Goal: Check status: Check status

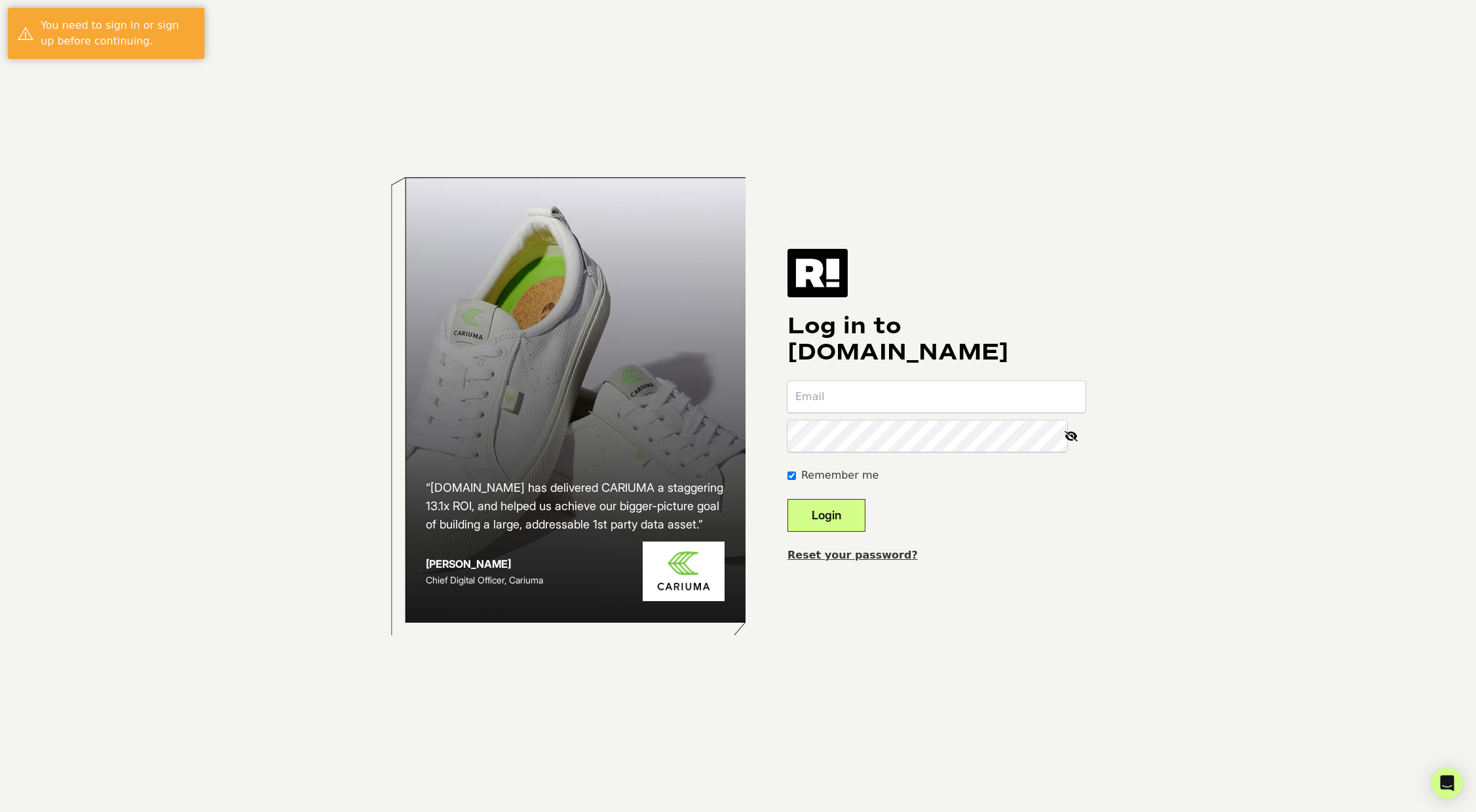
type input "kolbie@woomoreplay.com"
click at [852, 527] on button "Login" at bounding box center [827, 515] width 78 height 32
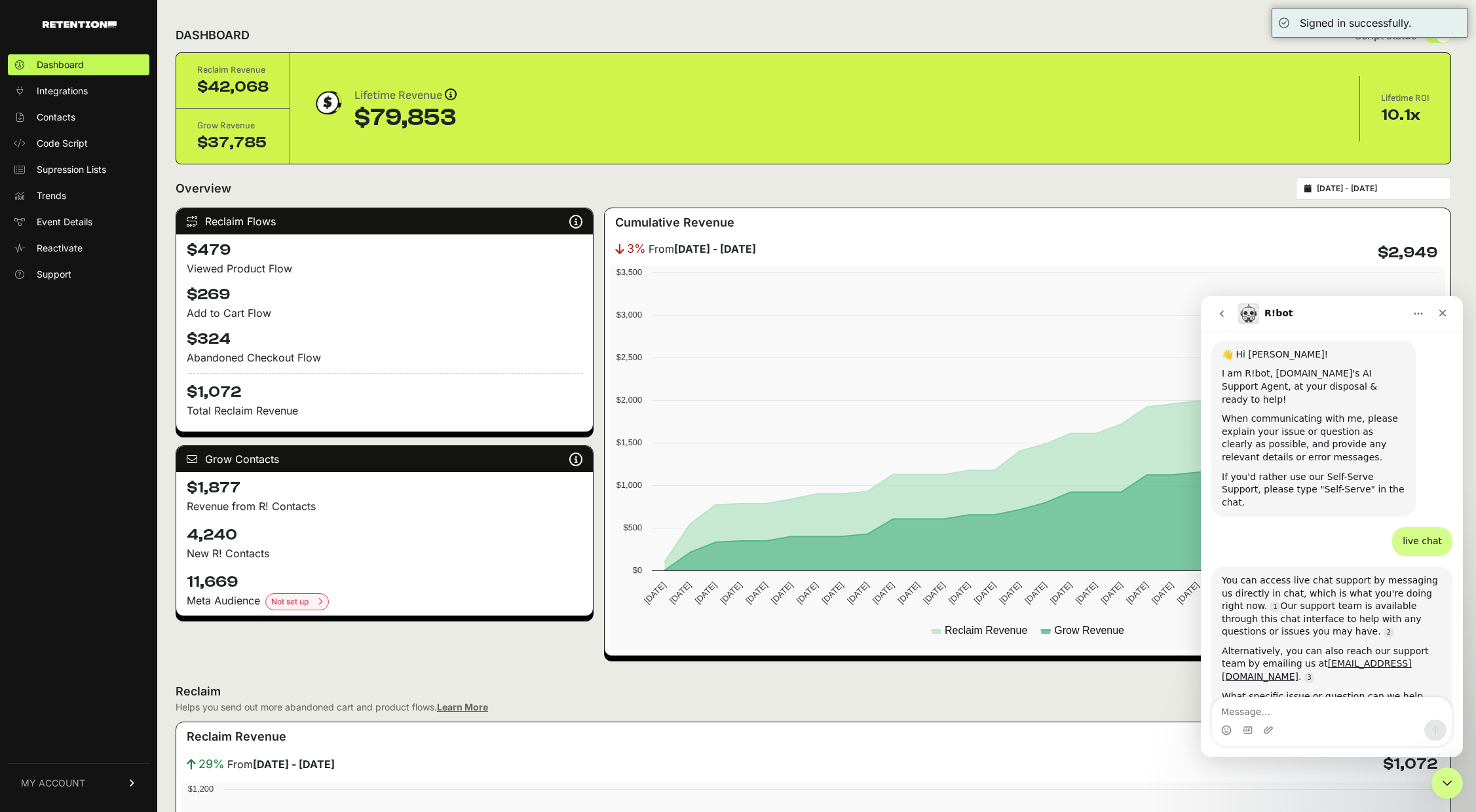
scroll to position [202, 0]
click at [1447, 313] on icon "Close" at bounding box center [1443, 313] width 11 height 11
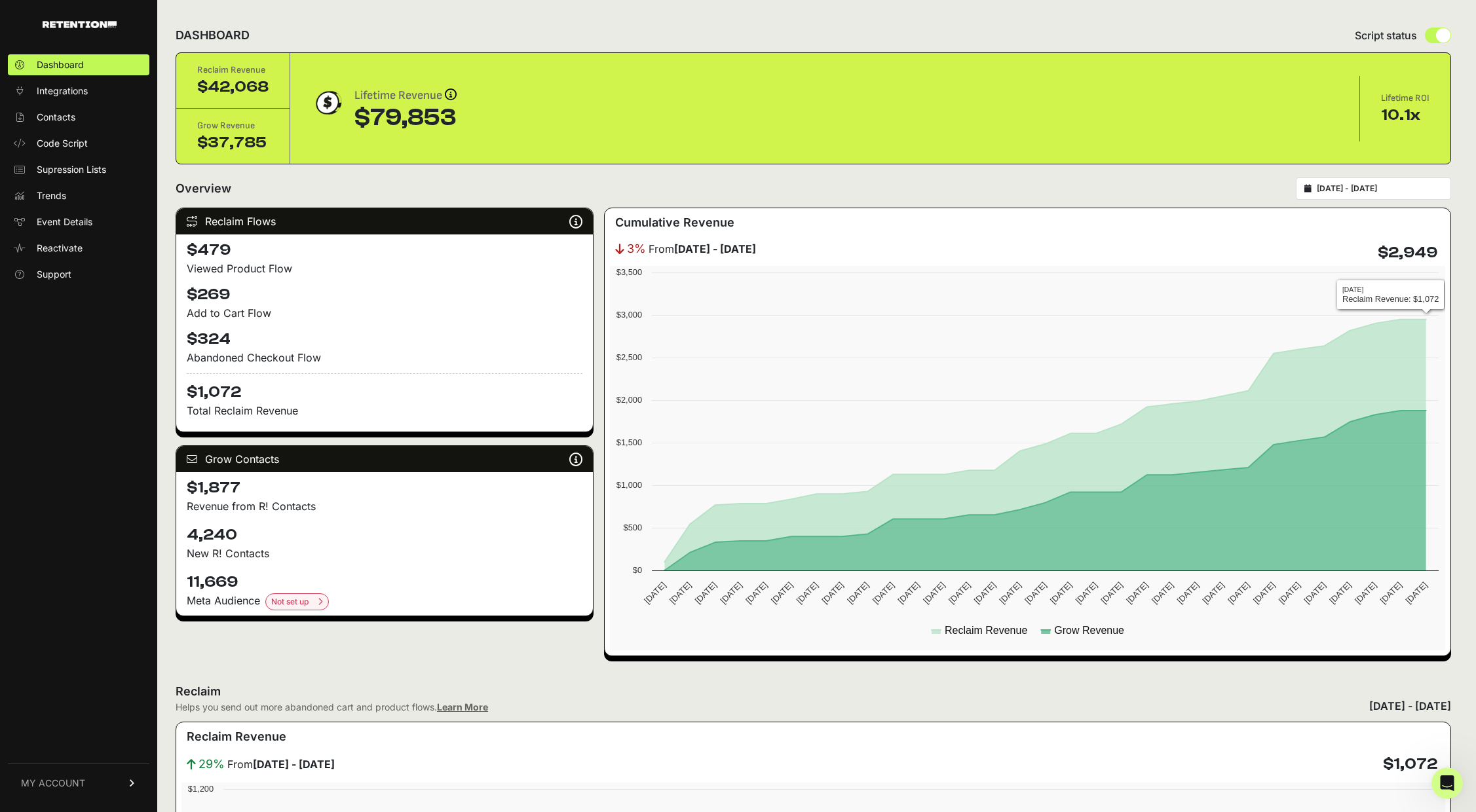
click at [1360, 181] on div "2025-07-21 - 2025-08-20" at bounding box center [1374, 189] width 156 height 22
type input "2025-07-21"
type input "2025-08-20"
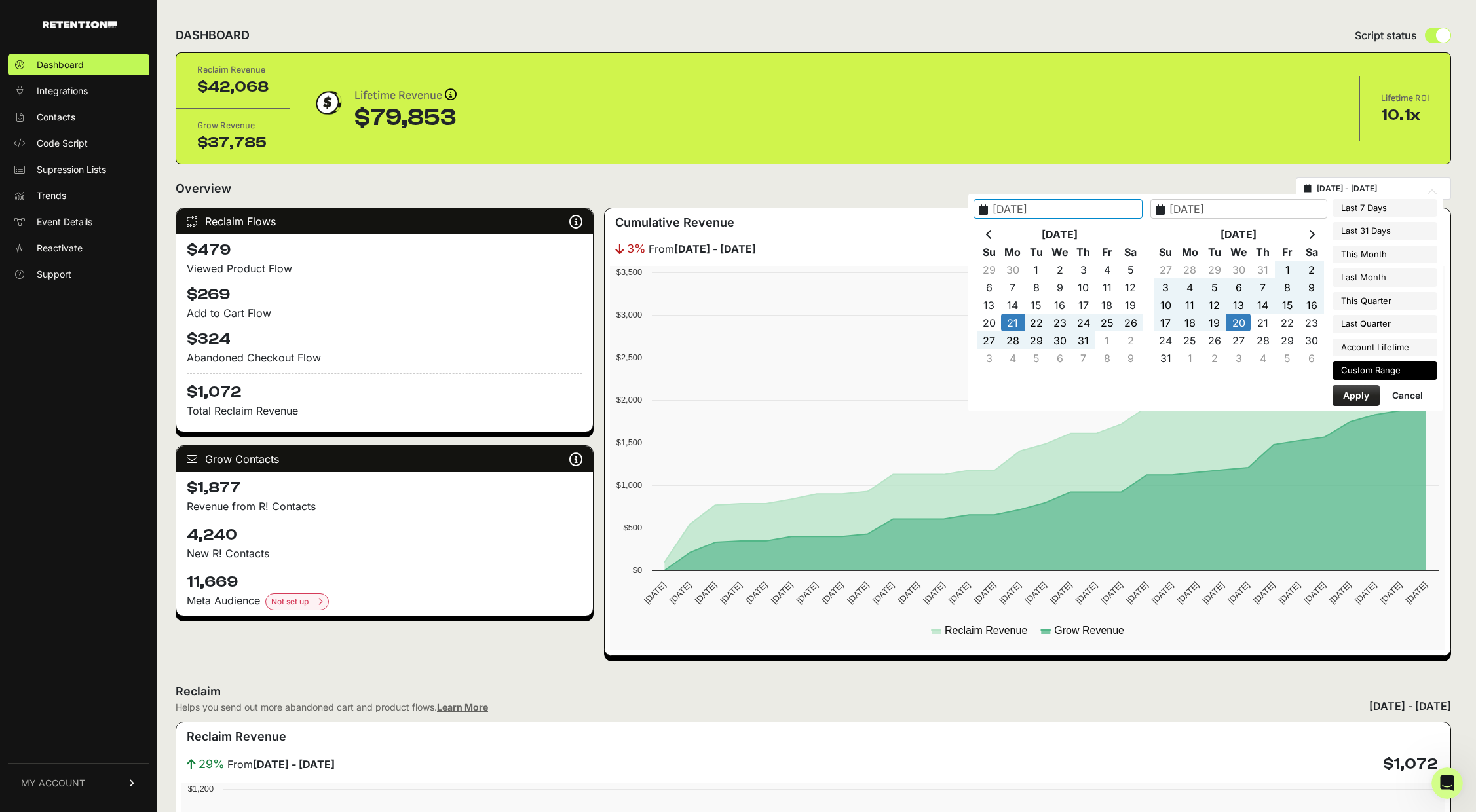
click at [1354, 190] on input "2025-07-21 - 2025-08-20" at bounding box center [1380, 189] width 126 height 11
type input "2025-07-01"
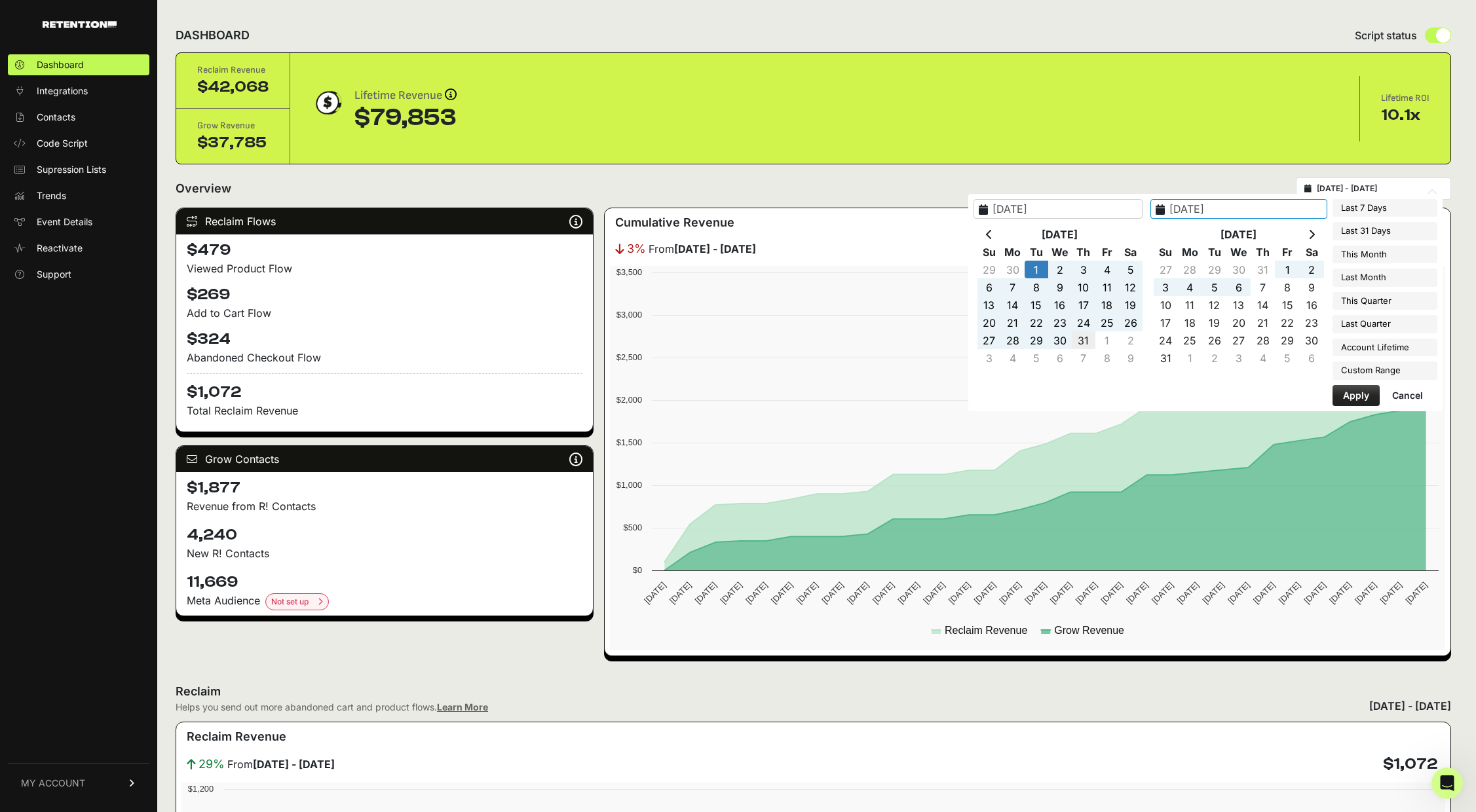
type input "2025-07-31"
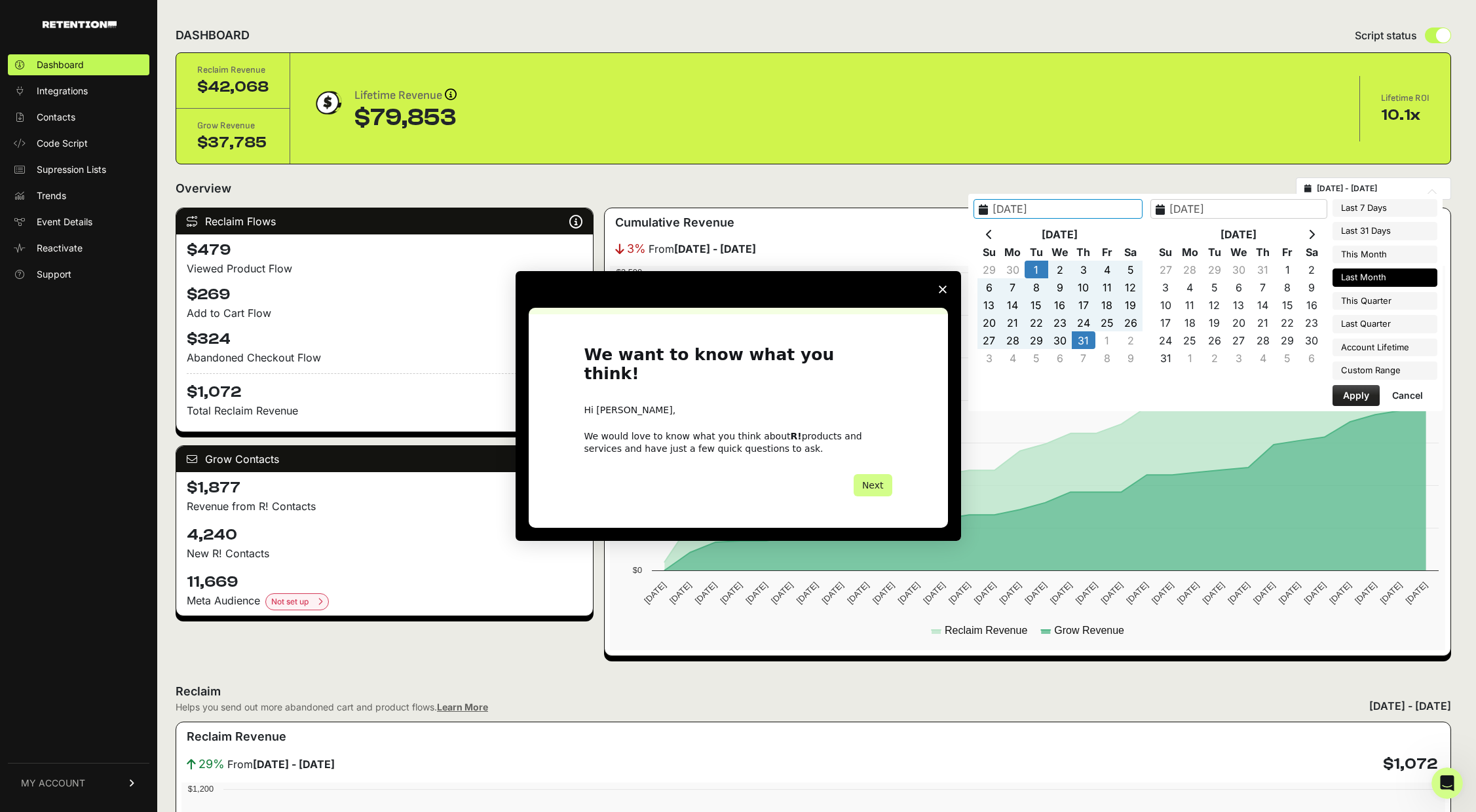
scroll to position [0, 0]
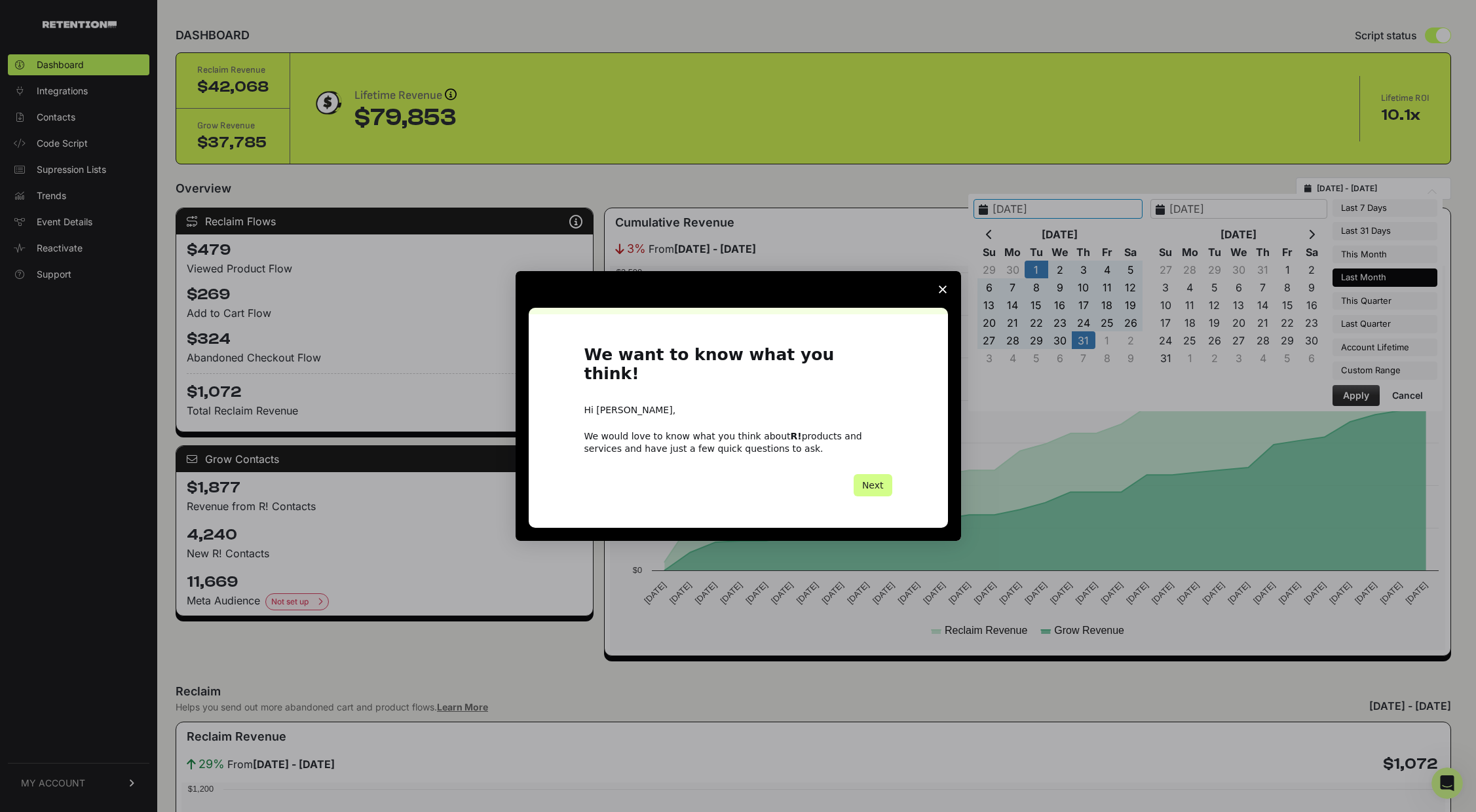
click at [937, 300] on span "Close survey" at bounding box center [942, 289] width 37 height 37
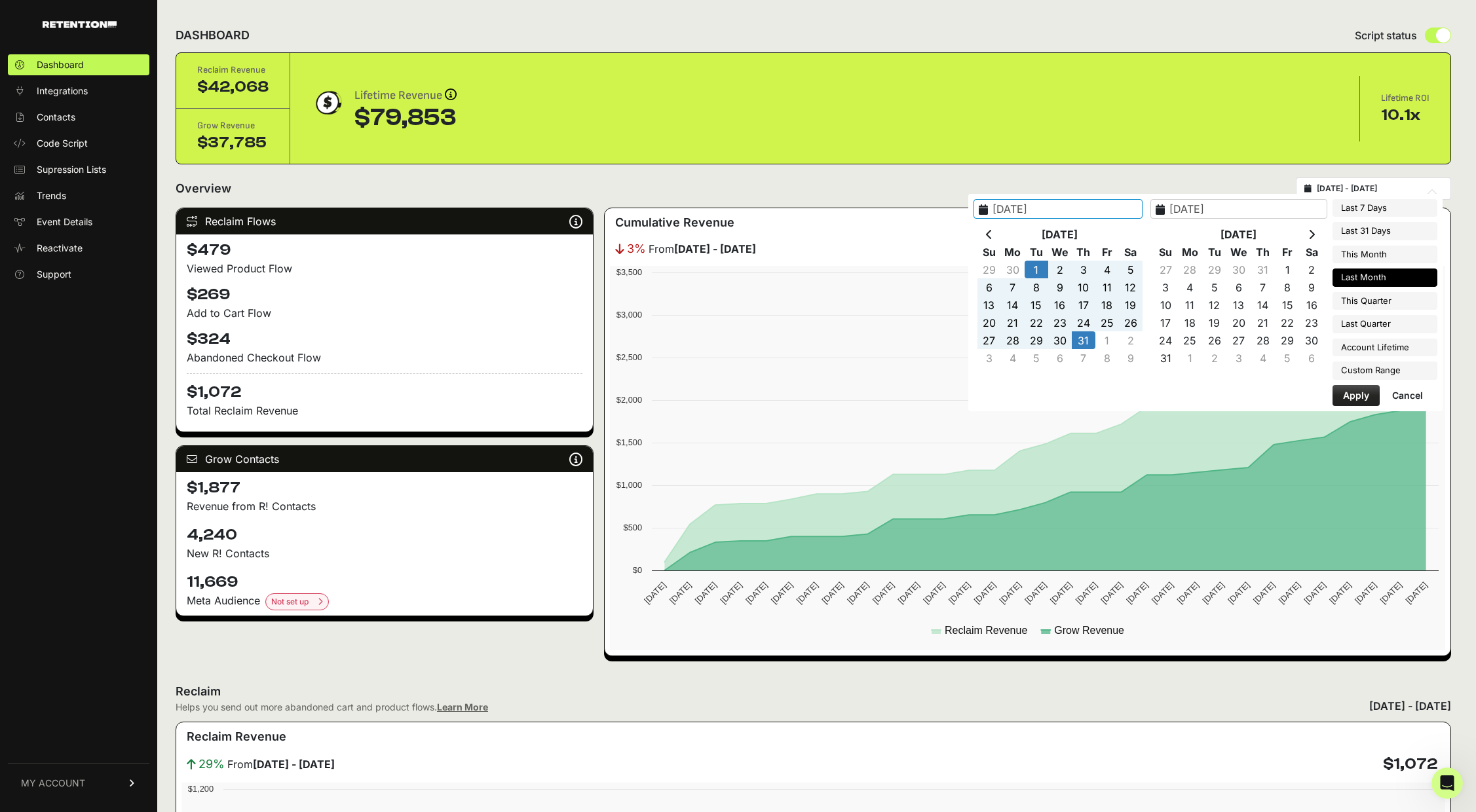
type input "2025-07-01"
click at [1346, 397] on button "Apply" at bounding box center [1356, 395] width 48 height 21
type input "2025-07-01 - 2025-07-31"
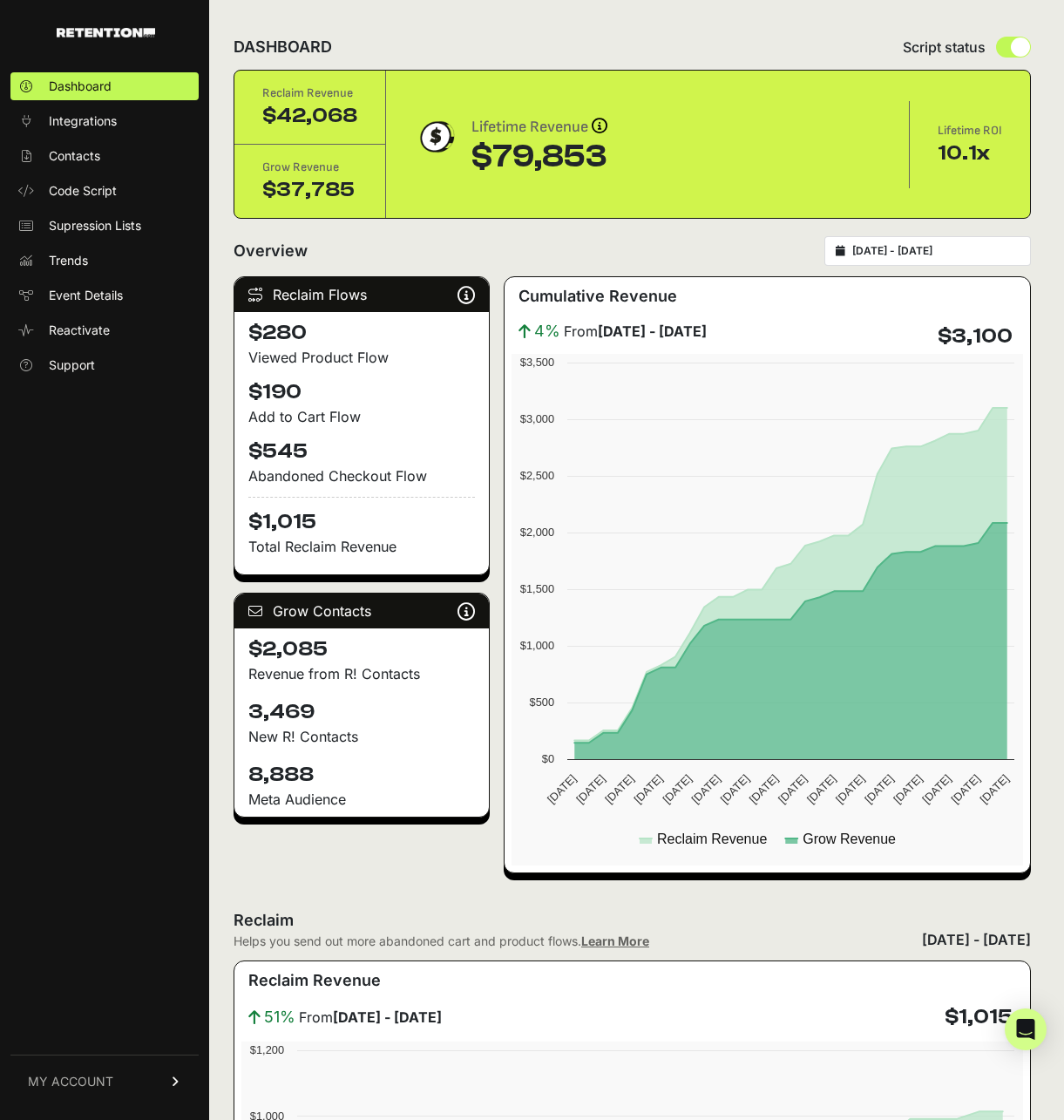
type input "2025-07-01"
type input "[DATE]"
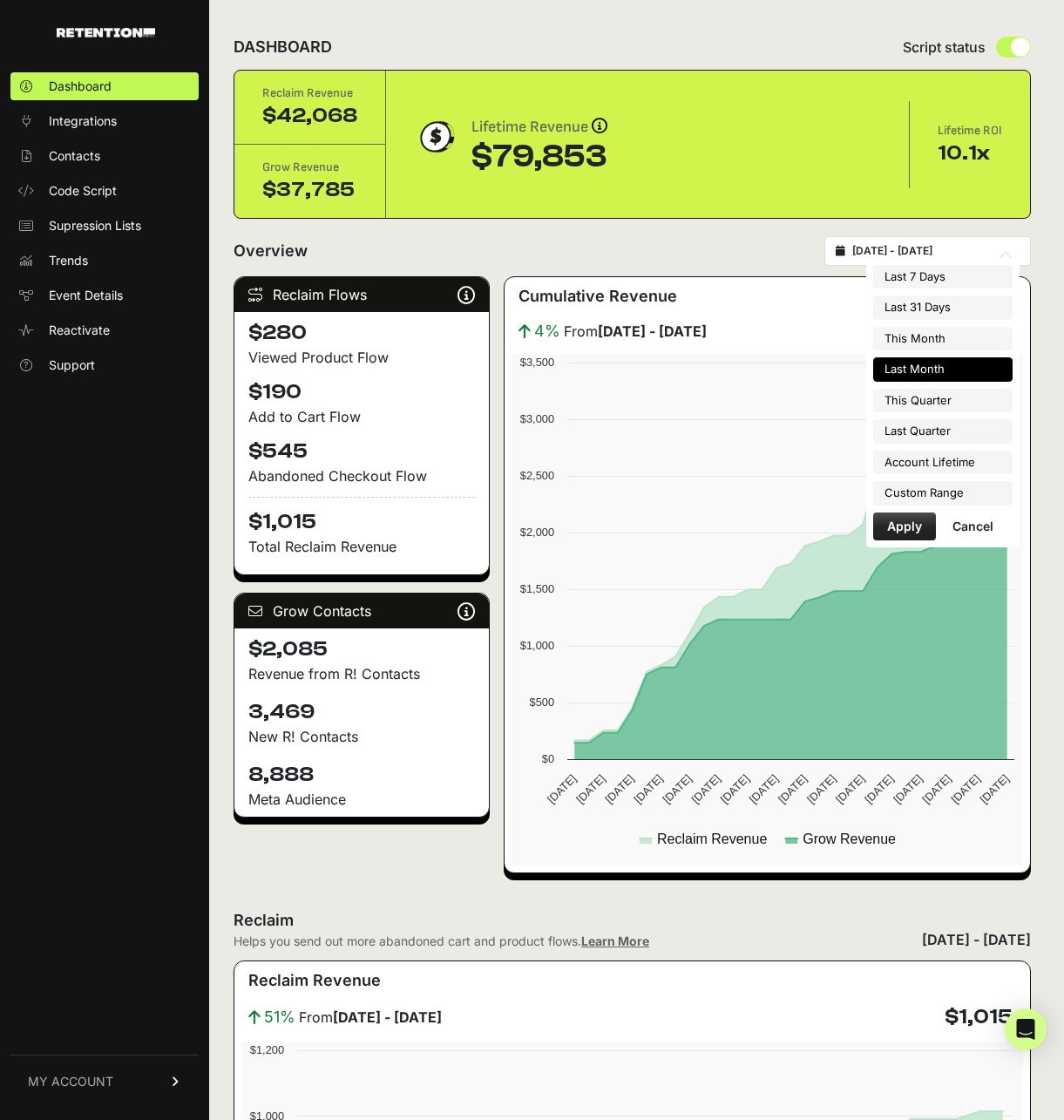
click at [901, 247] on input "[DATE] - [DATE]" at bounding box center [936, 251] width 168 height 14
type input "[DATE]"
type input "2025-08-19"
type input "2025-07-20"
type input "2025-08-19"
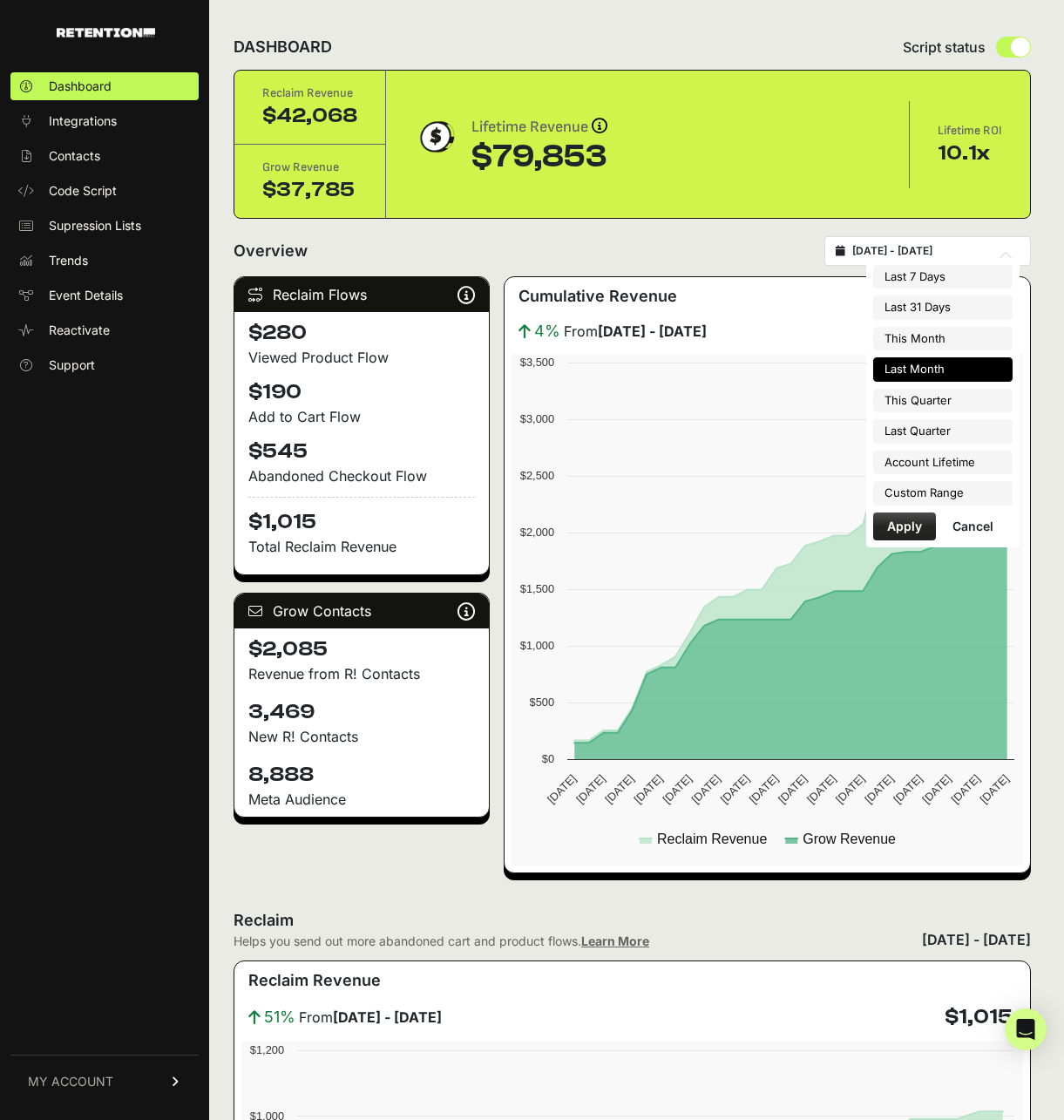
type input "2025-08-01"
type input "[DATE]"
type input "2025-04-01"
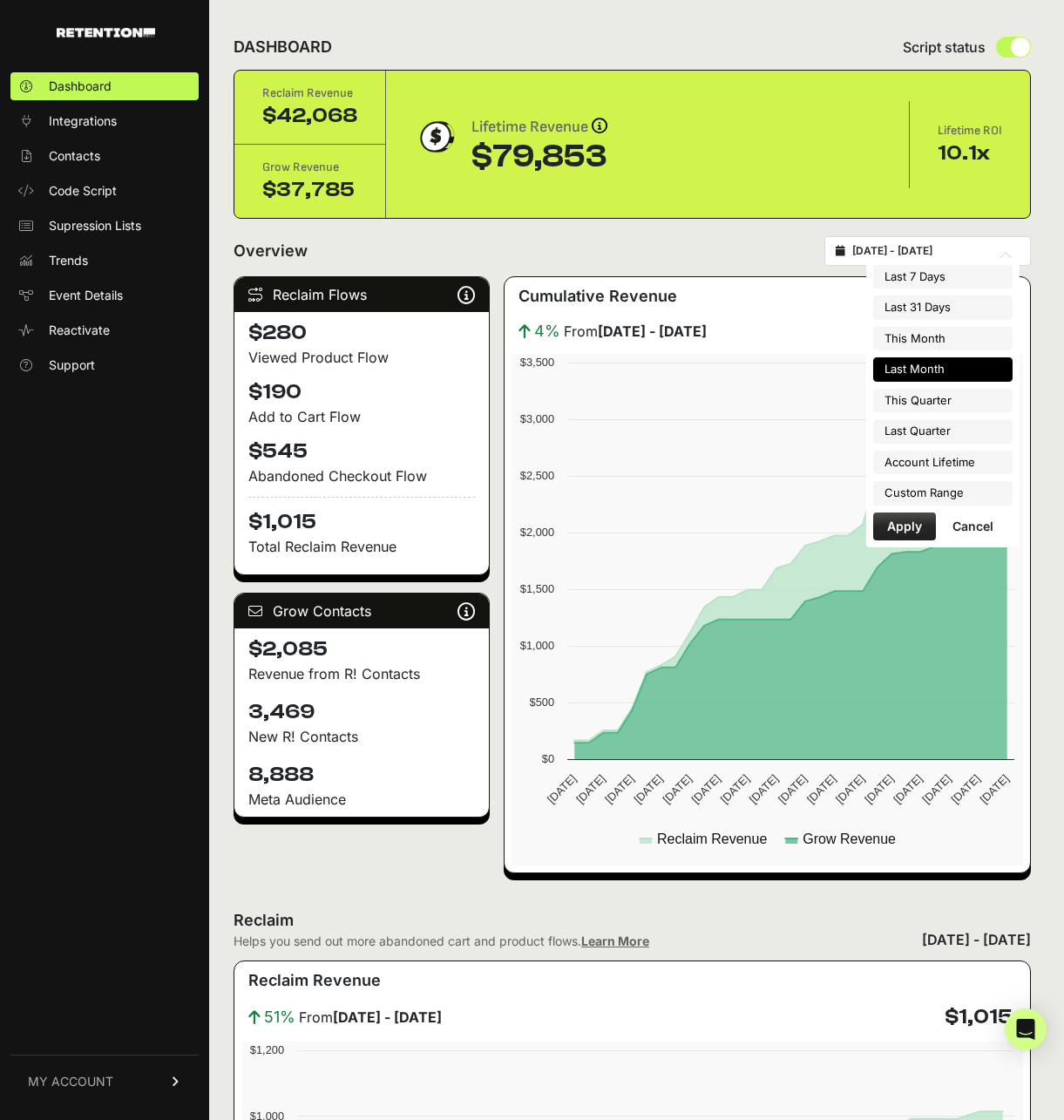
type input "2025-06-30"
type input "2023-12-09"
type input "2025-08-19"
type input "2025-07-01"
type input "[DATE]"
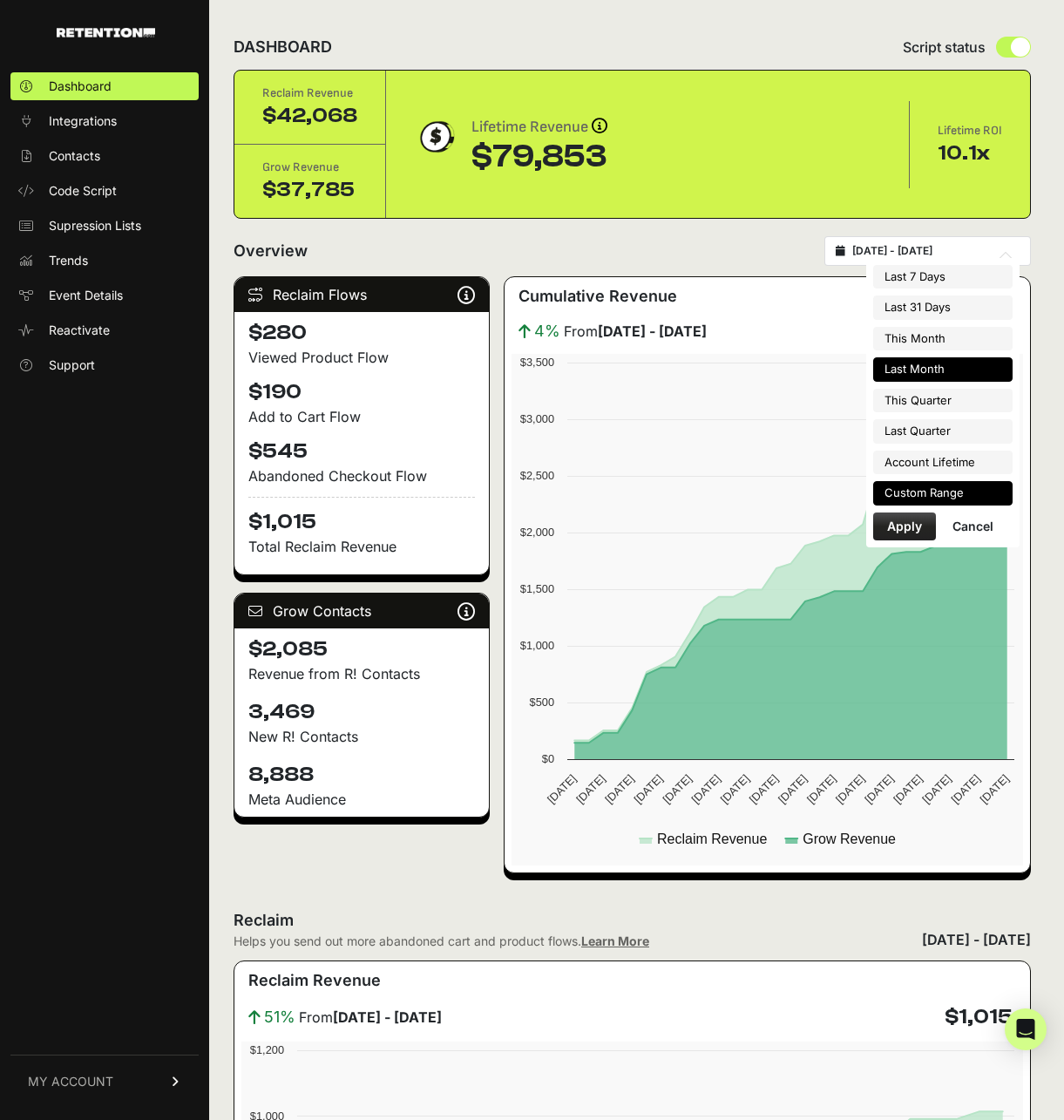
click at [933, 486] on li "Custom Range" at bounding box center [943, 492] width 140 height 24
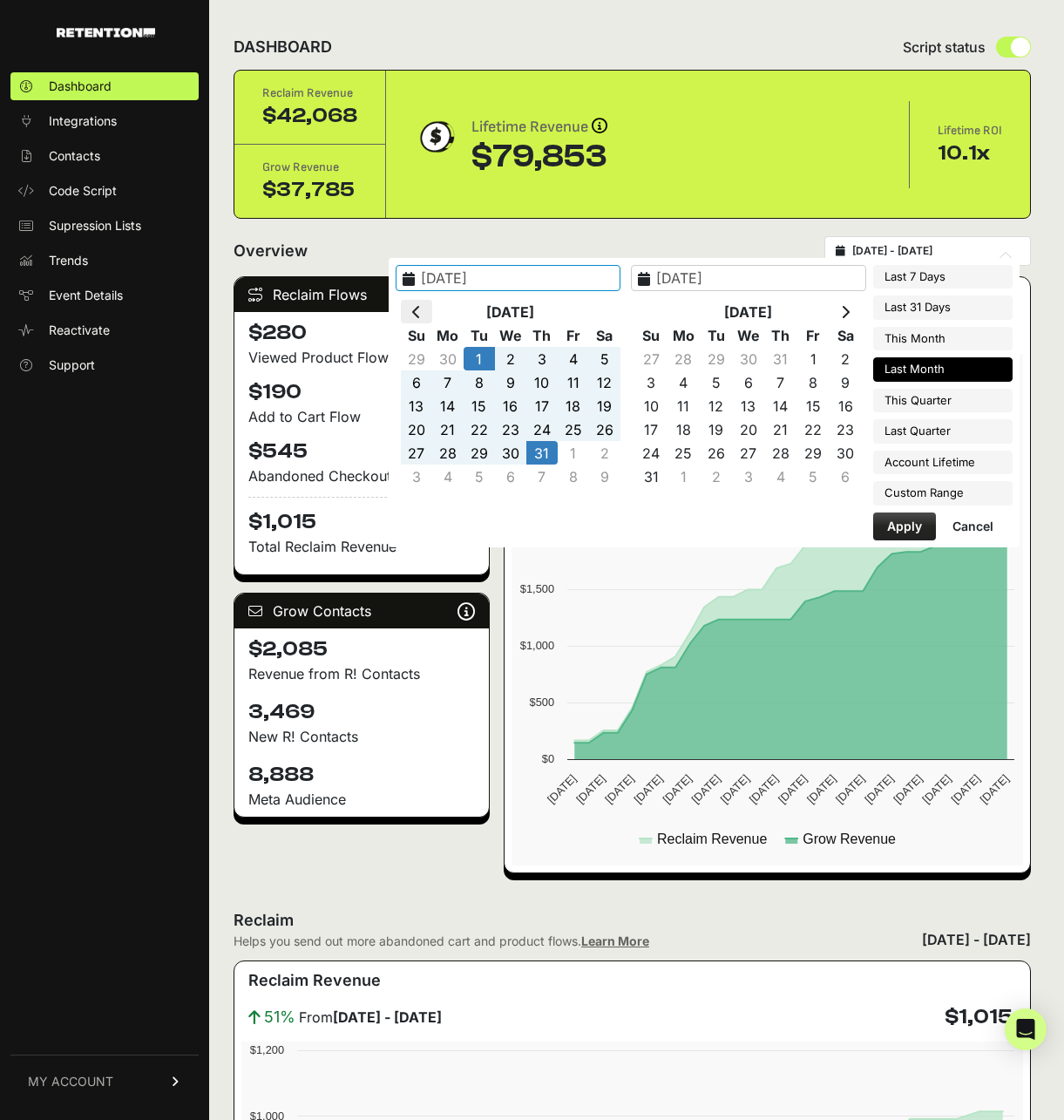
click at [421, 305] on icon at bounding box center [416, 311] width 9 height 14
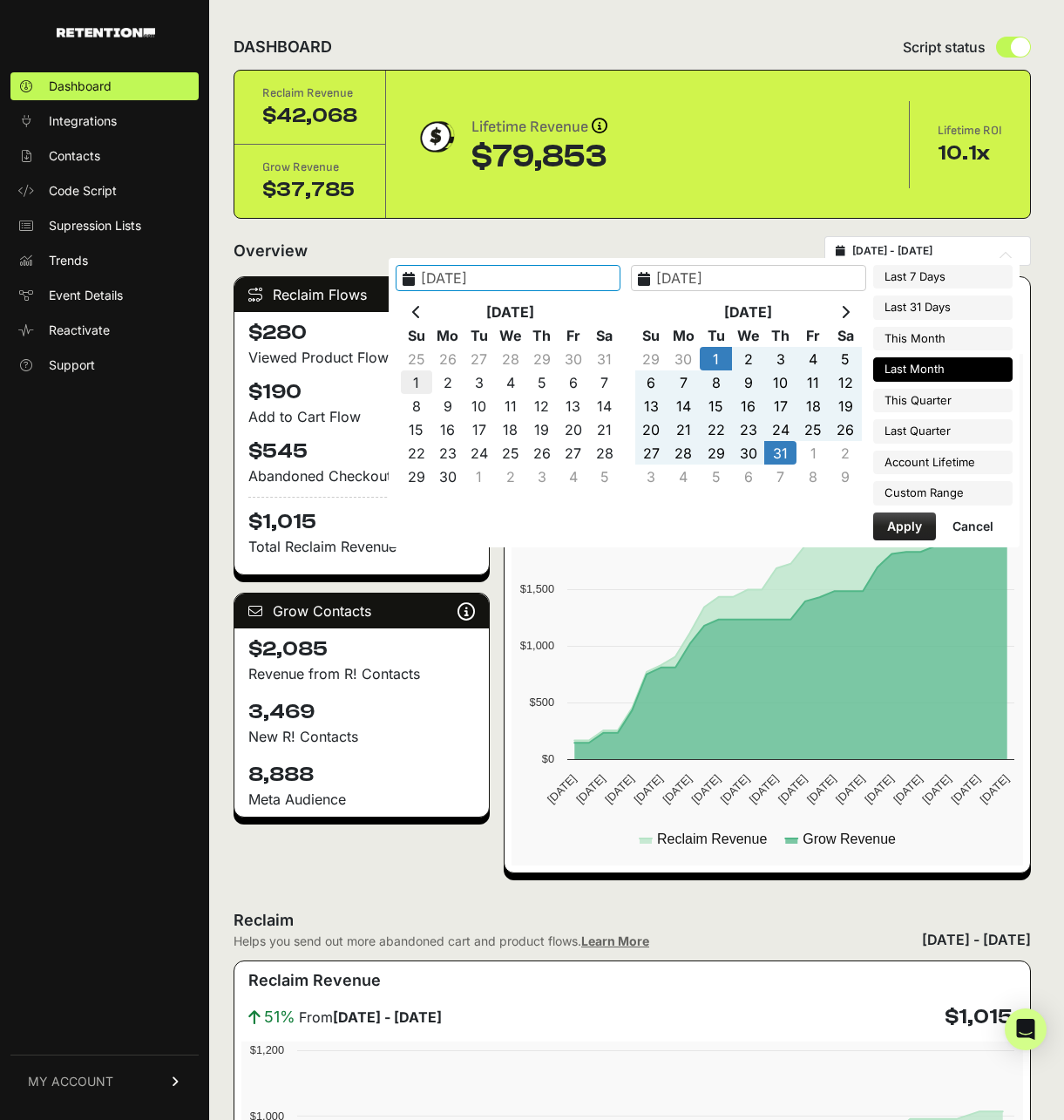
type input "2025-06-01"
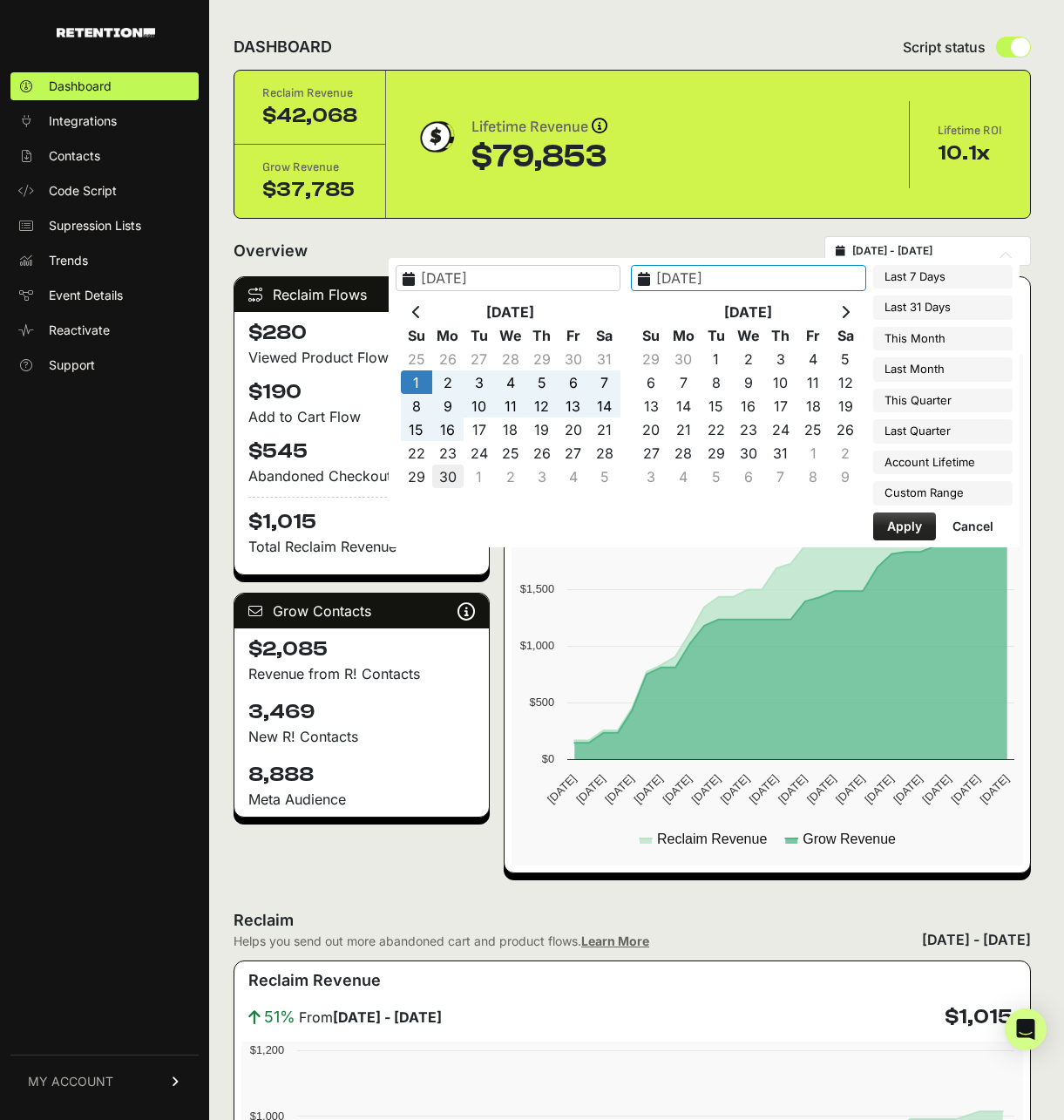
type input "2025-06-30"
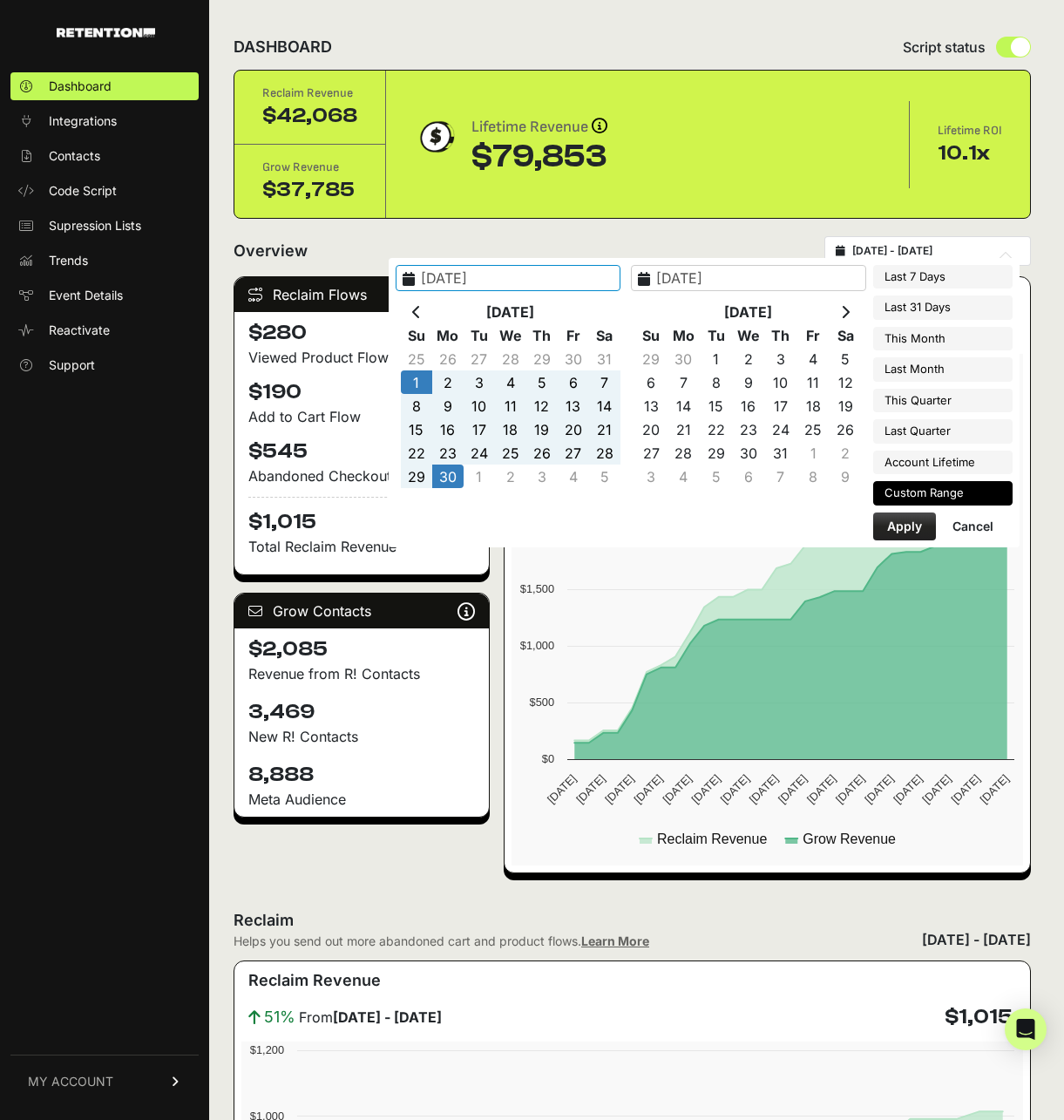
type input "2025-06-01"
click at [904, 514] on button "Apply" at bounding box center [905, 526] width 63 height 28
type input "[DATE] - [DATE]"
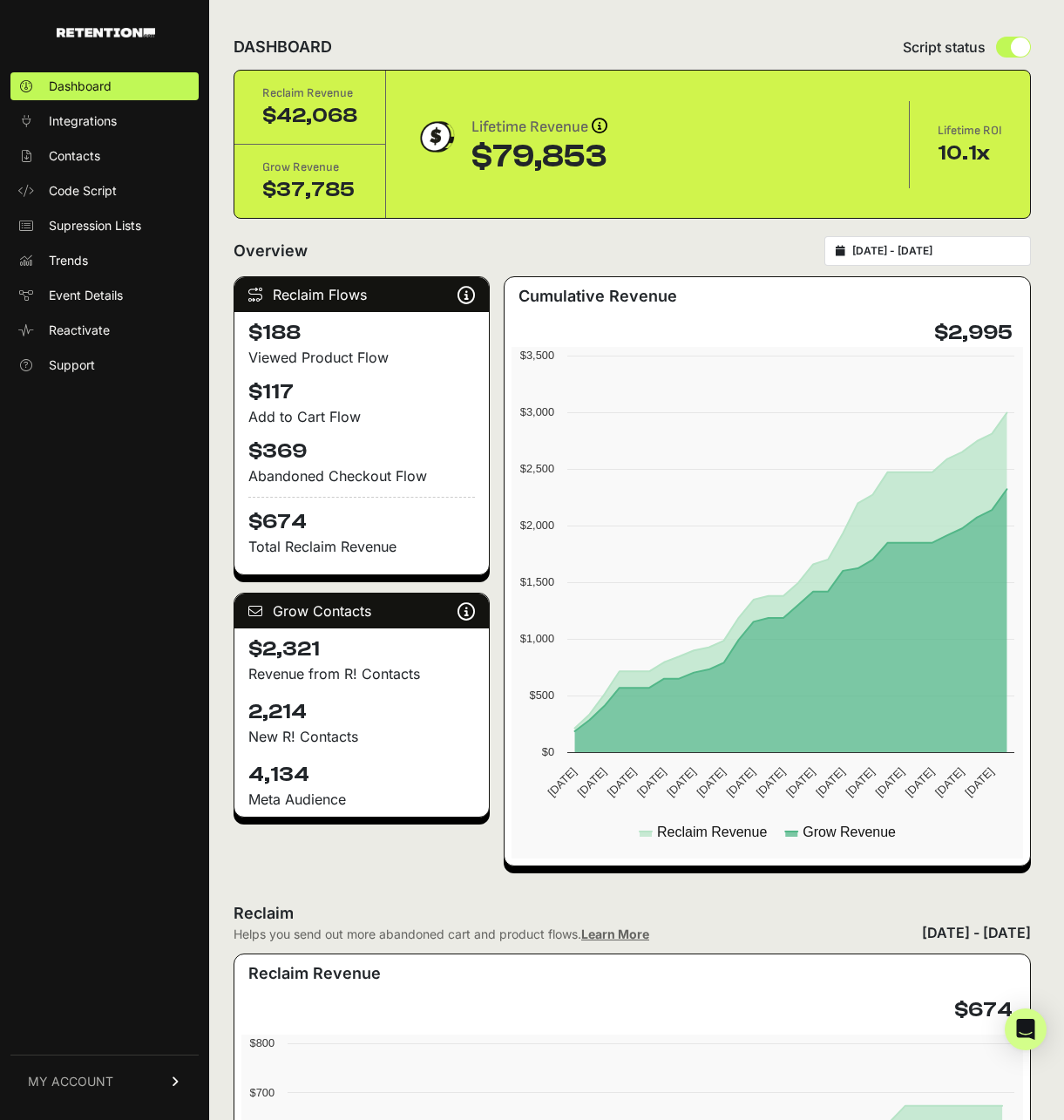
type input "2025-06-01"
type input "2025-06-30"
click at [929, 246] on input "2025-06-01 - 2025-06-30" at bounding box center [936, 251] width 168 height 14
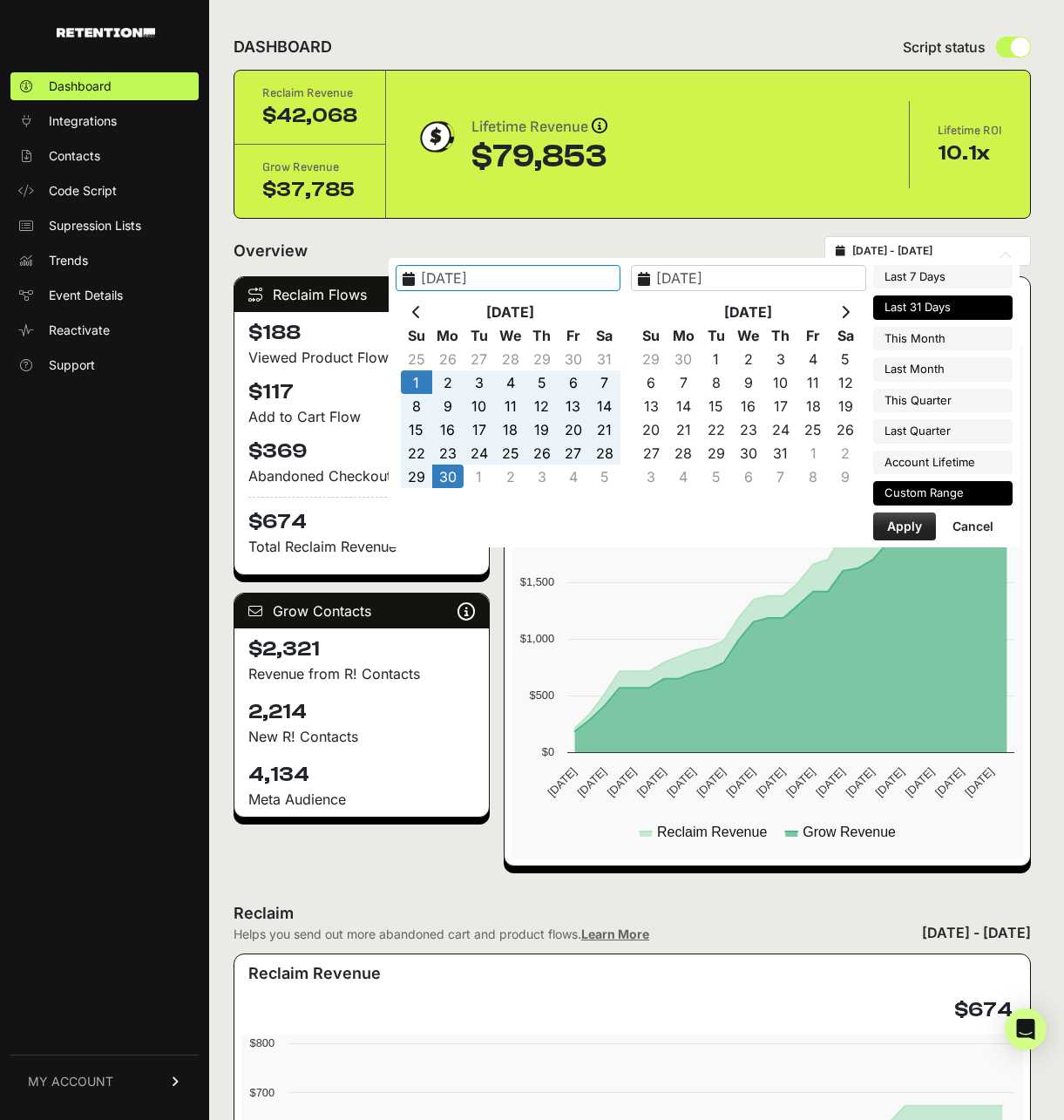
type input "2025-08-13"
type input "2025-08-19"
type input "2025-06-01"
type input "2025-06-30"
type input "2025-07-20"
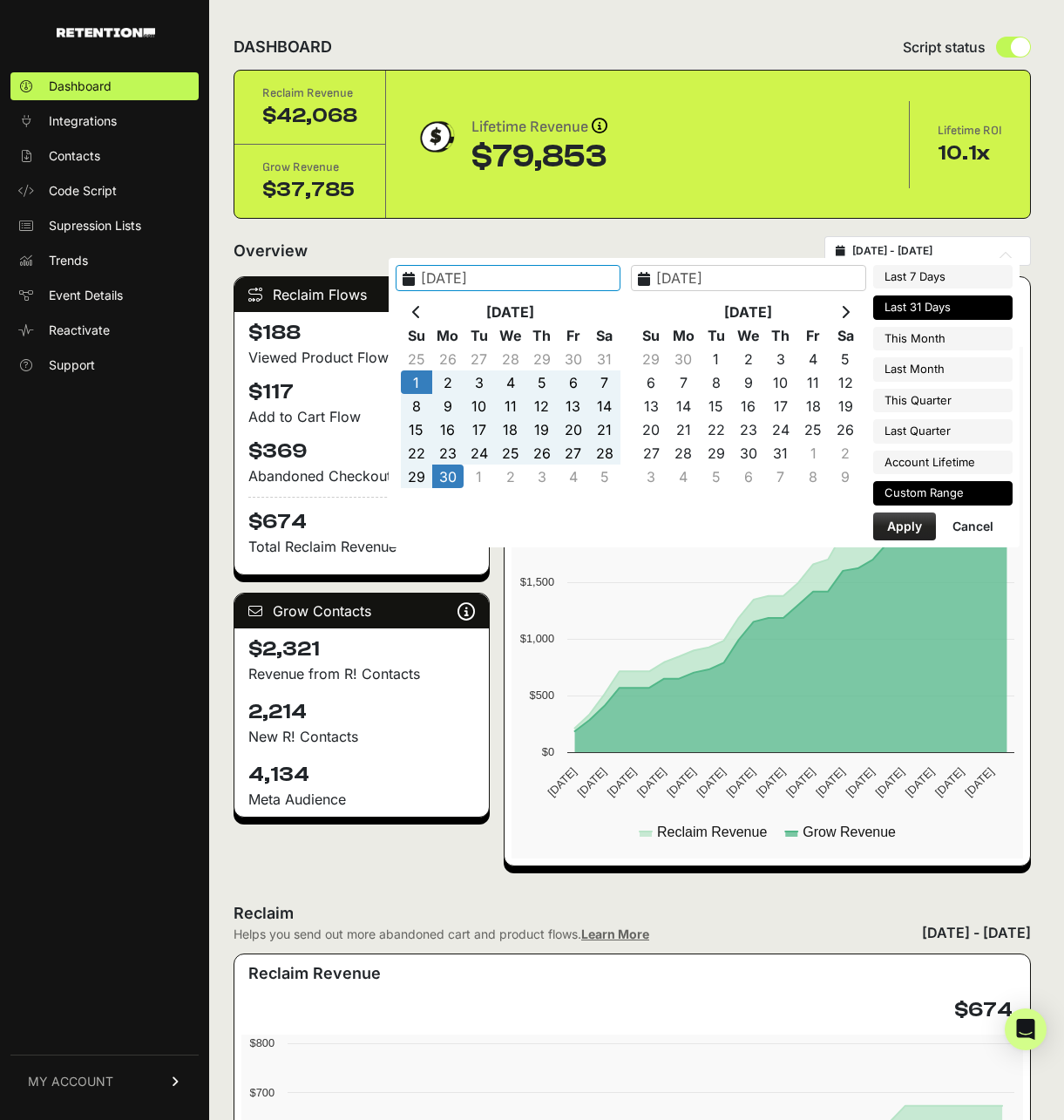
type input "2025-08-19"
type input "2025-06-01"
type input "2025-06-30"
type input "2025-08-01"
type input "2025-08-31"
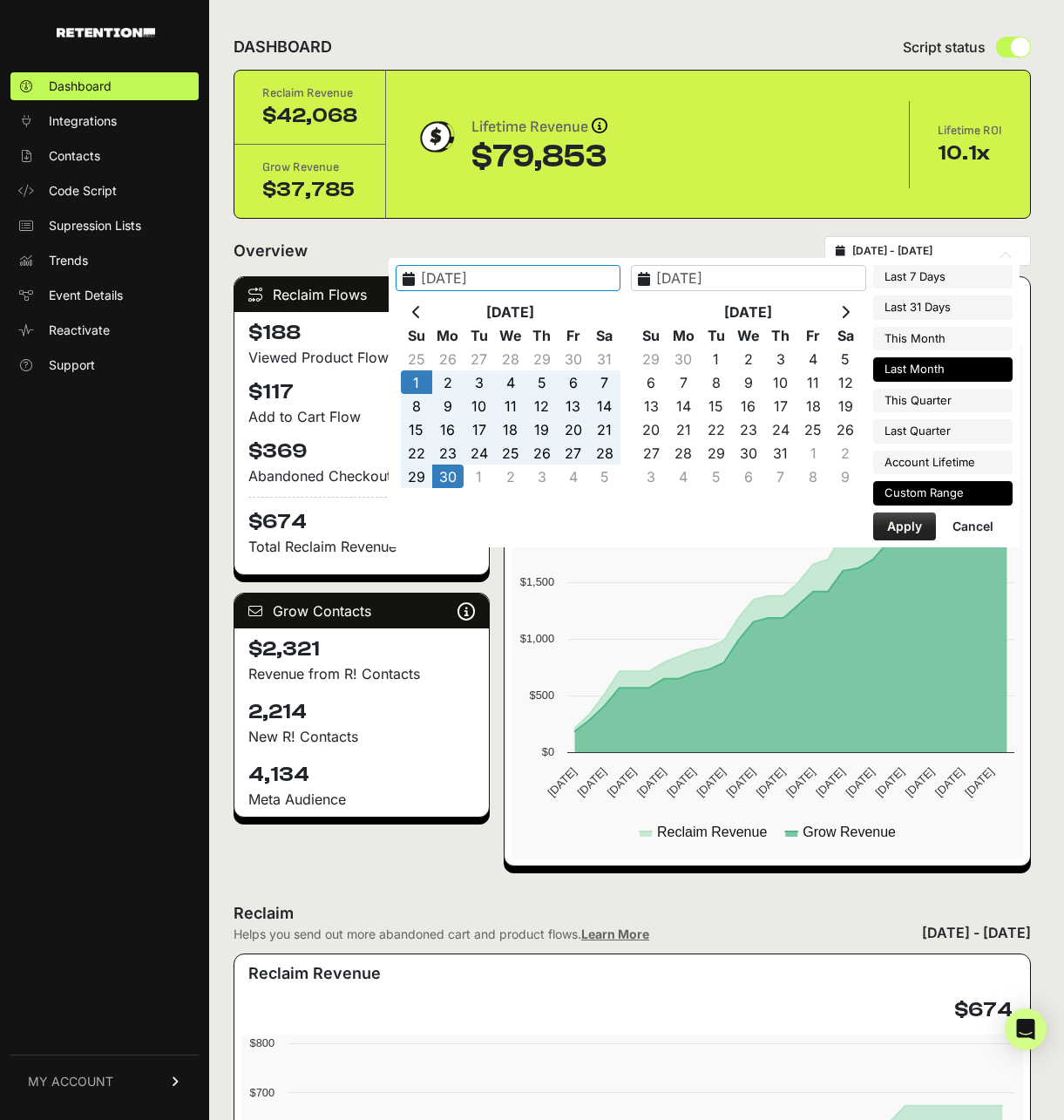
type input "2025-06-01"
type input "2025-06-30"
type input "[DATE]"
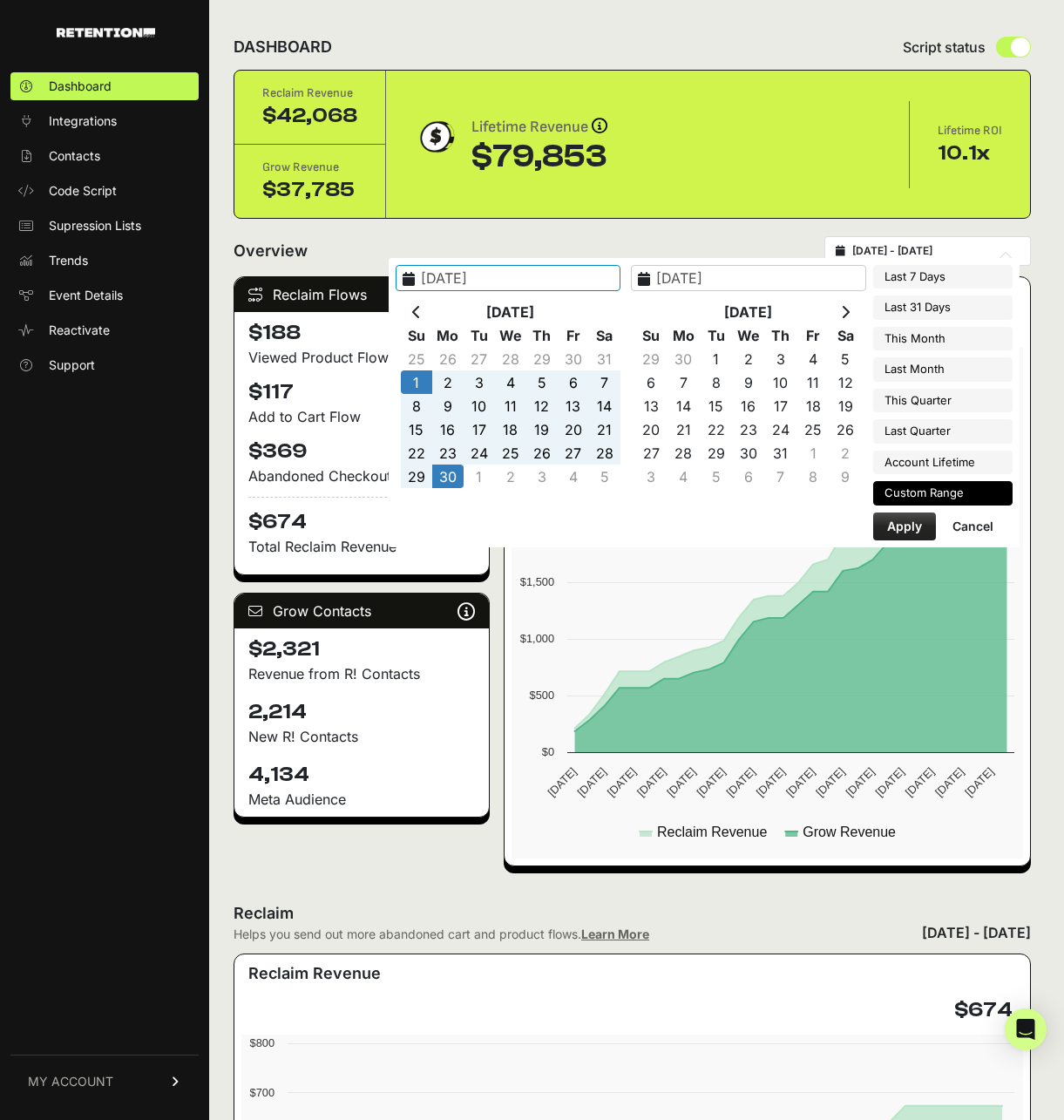
type input "2025-09-30"
type input "2025-04-01"
type input "2025-06-30"
type input "2023-12-09"
type input "2025-08-19"
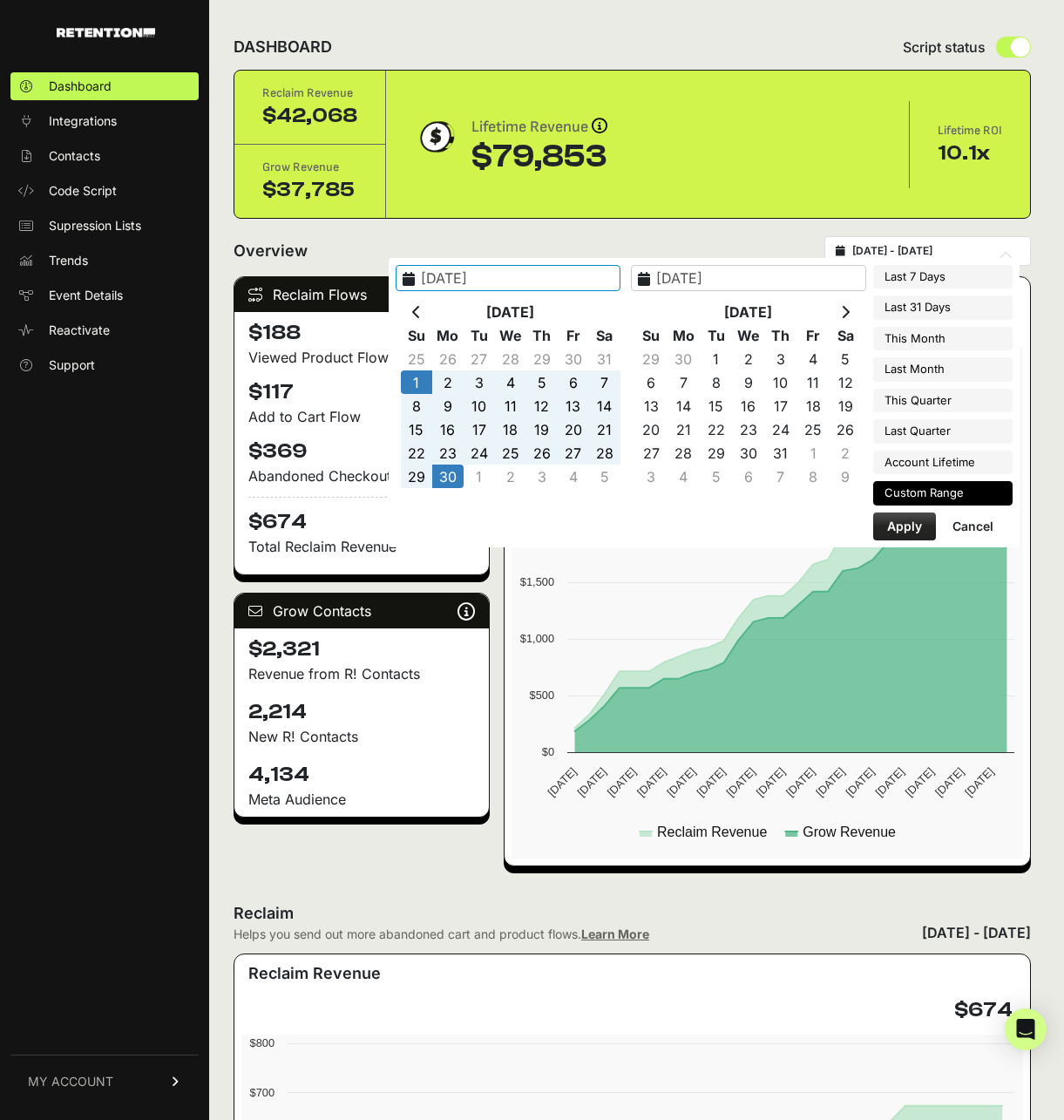
type input "2025-06-01"
type input "2025-06-30"
type input "[DATE]"
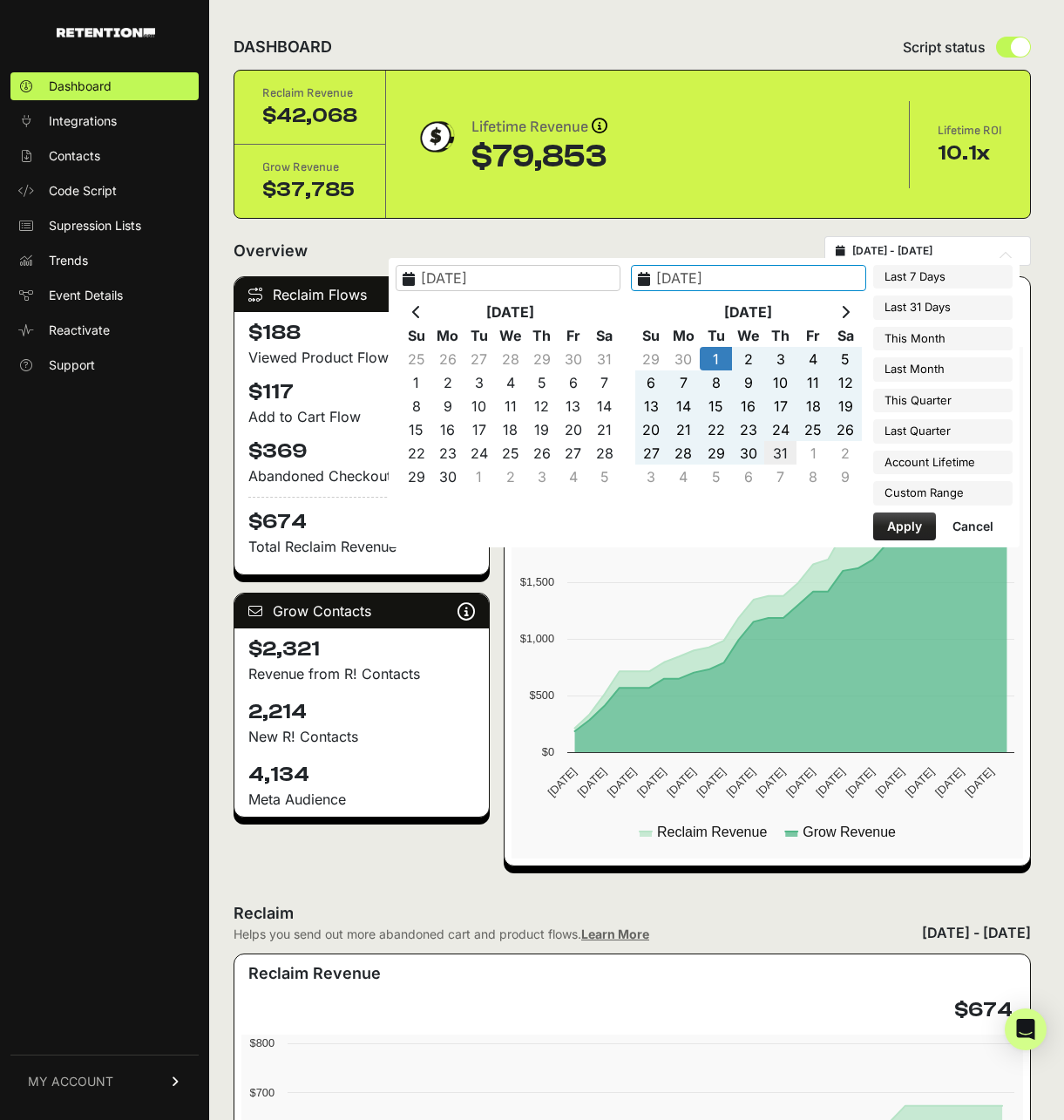
type input "[DATE]"
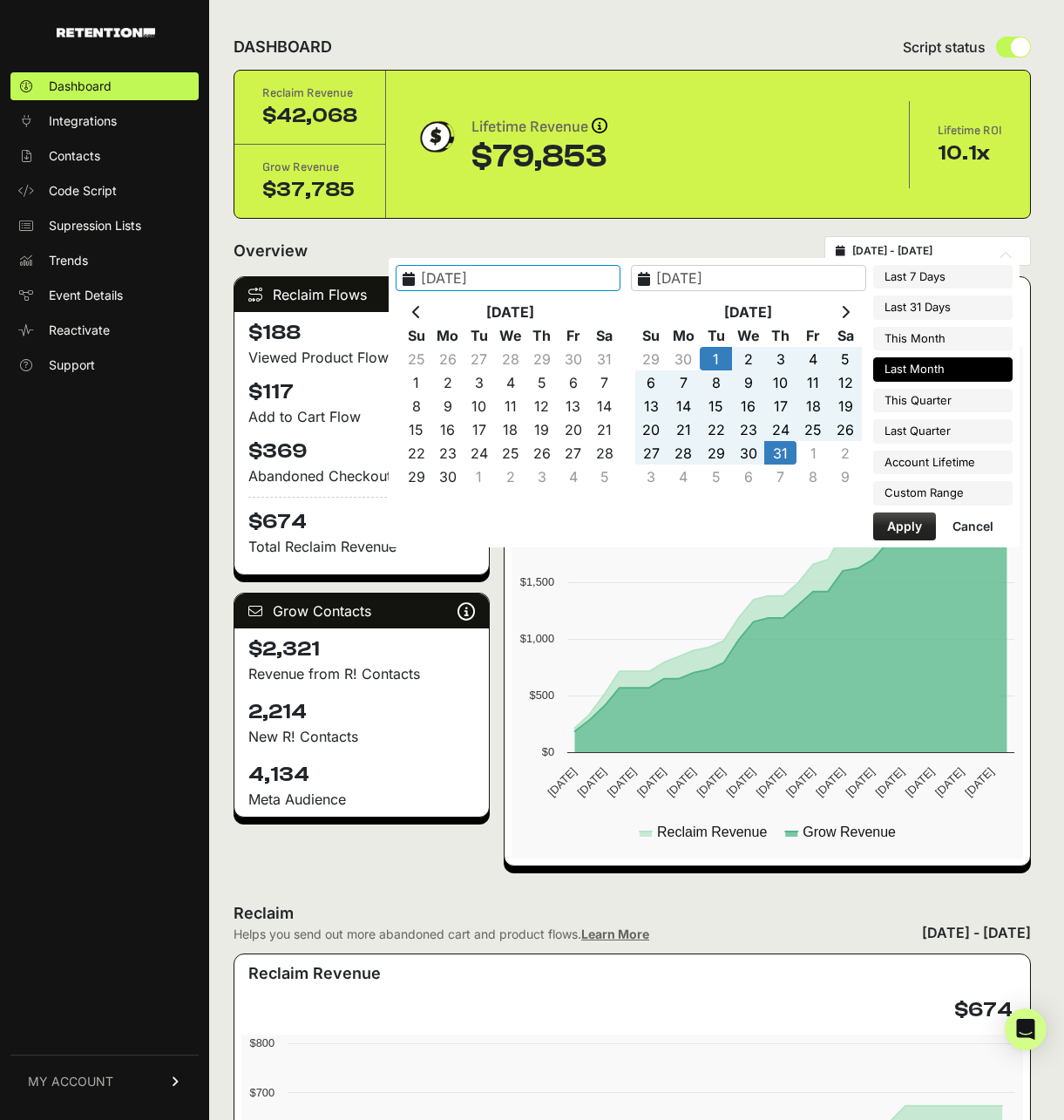
type input "[DATE]"
click at [885, 513] on button "Apply" at bounding box center [905, 526] width 63 height 28
type input "[DATE] - [DATE]"
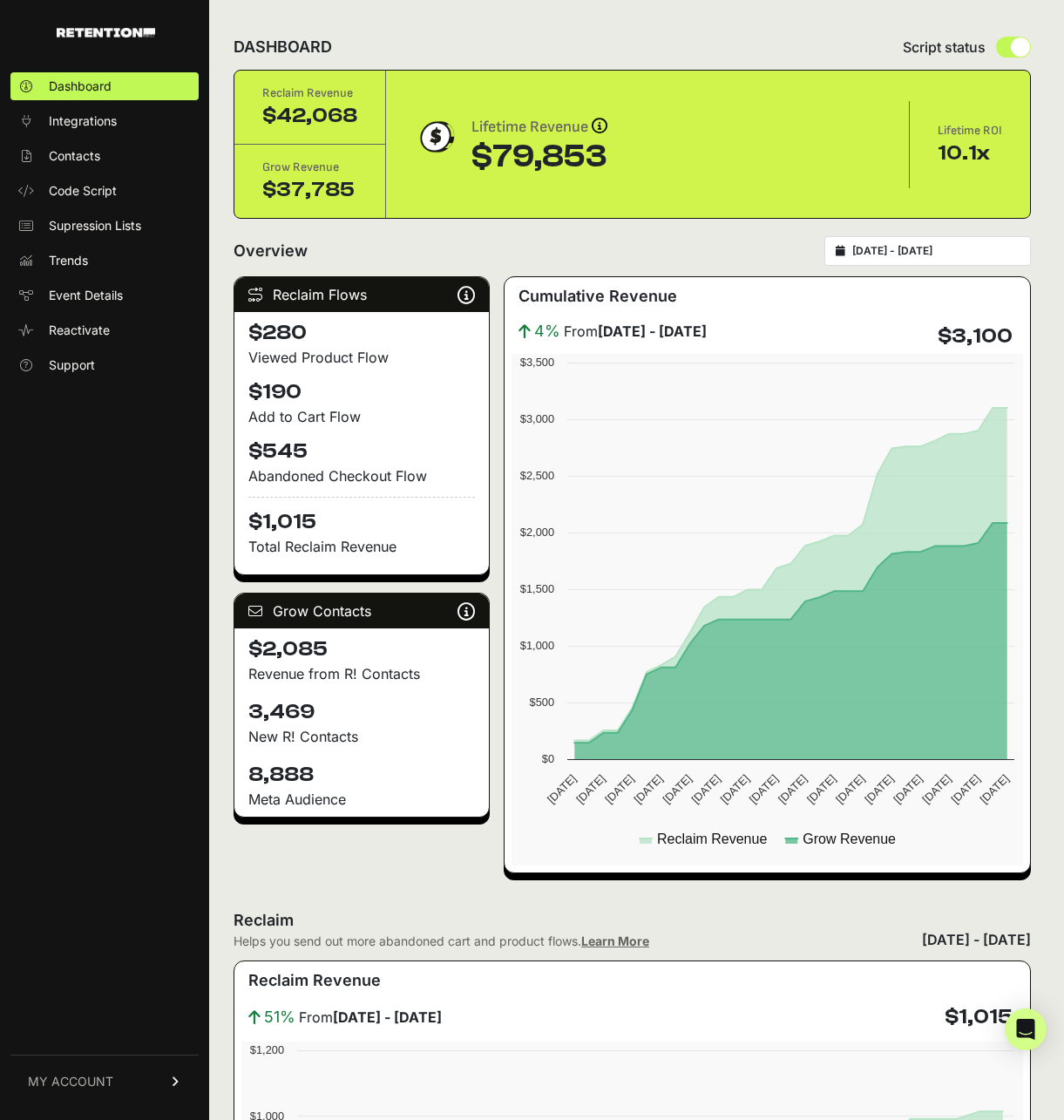
type input "[DATE]"
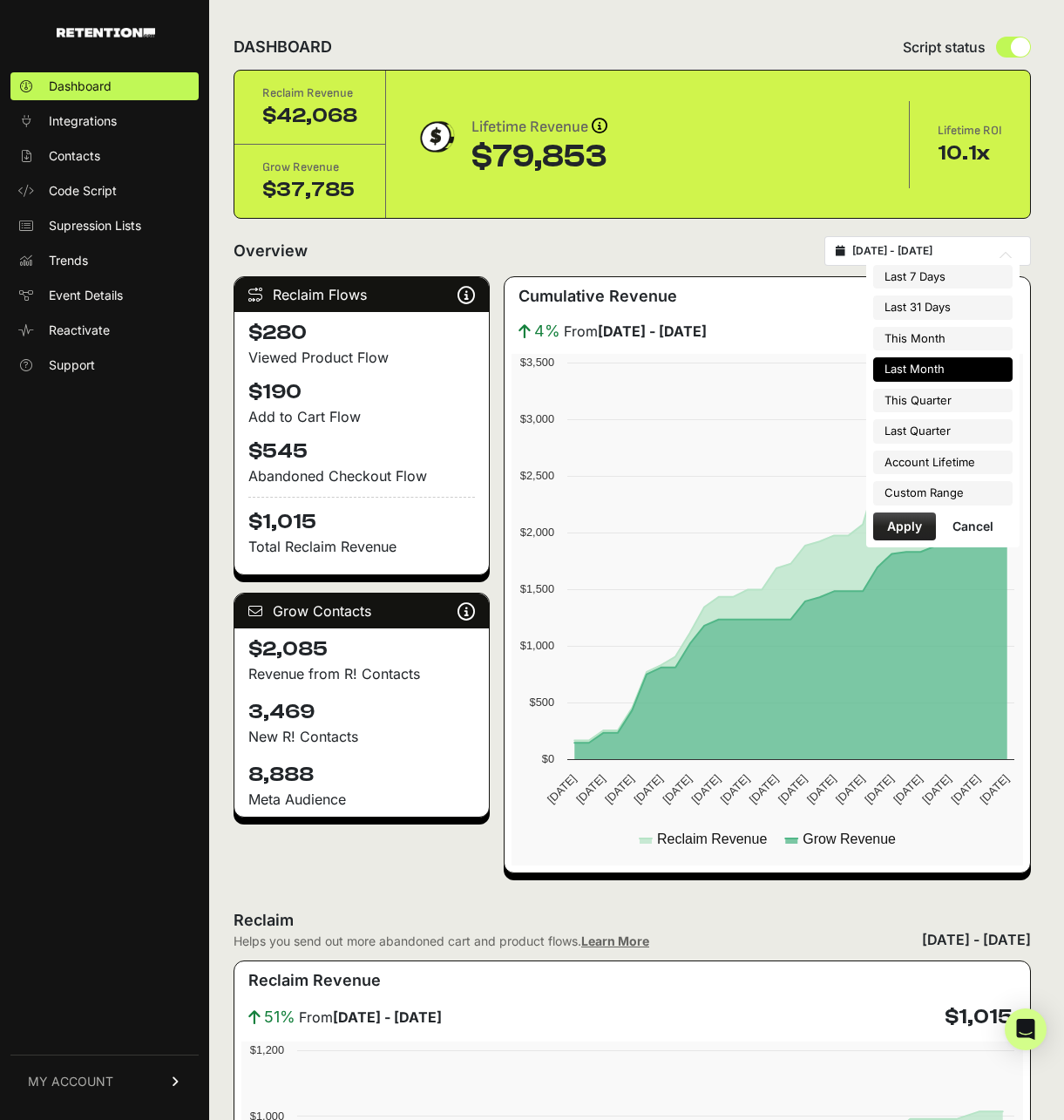
click at [894, 244] on input "[DATE] - [DATE]" at bounding box center [936, 251] width 168 height 14
click at [970, 481] on li "Custom Range" at bounding box center [943, 492] width 140 height 24
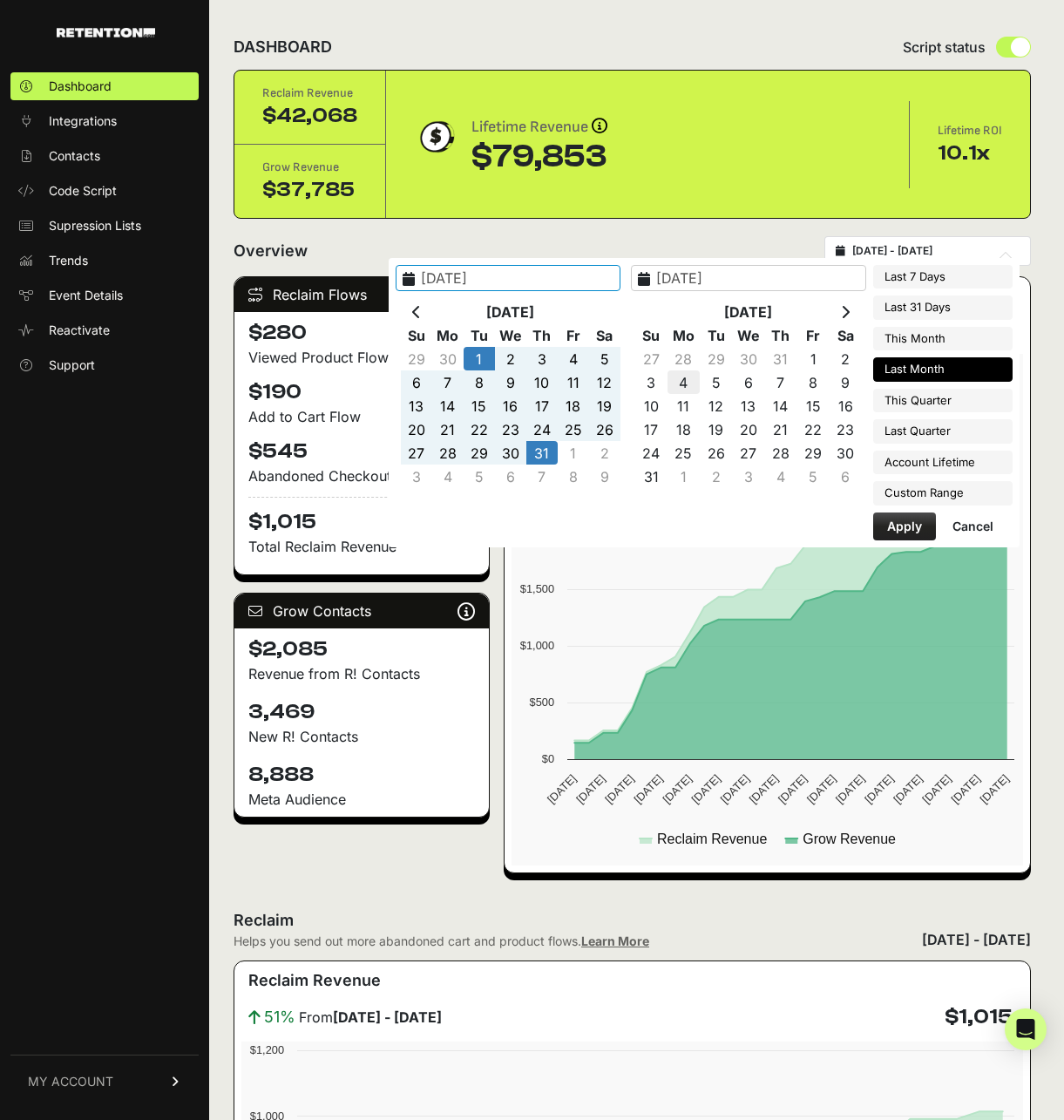
type input "2023-12-09"
type input "2025-08-19"
type input "2025-07-01"
type input "[DATE]"
click at [421, 305] on icon at bounding box center [416, 311] width 9 height 14
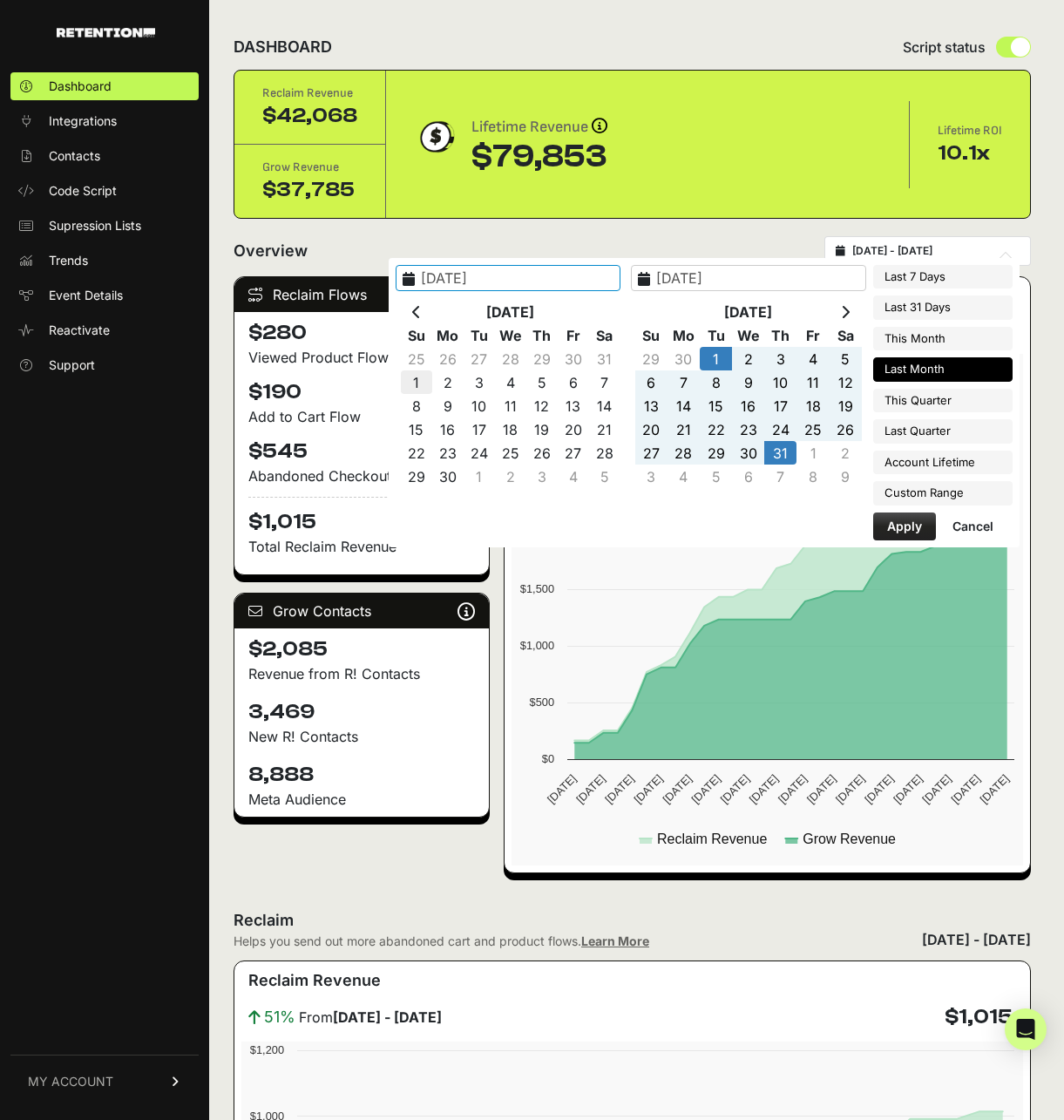
type input "2025-06-01"
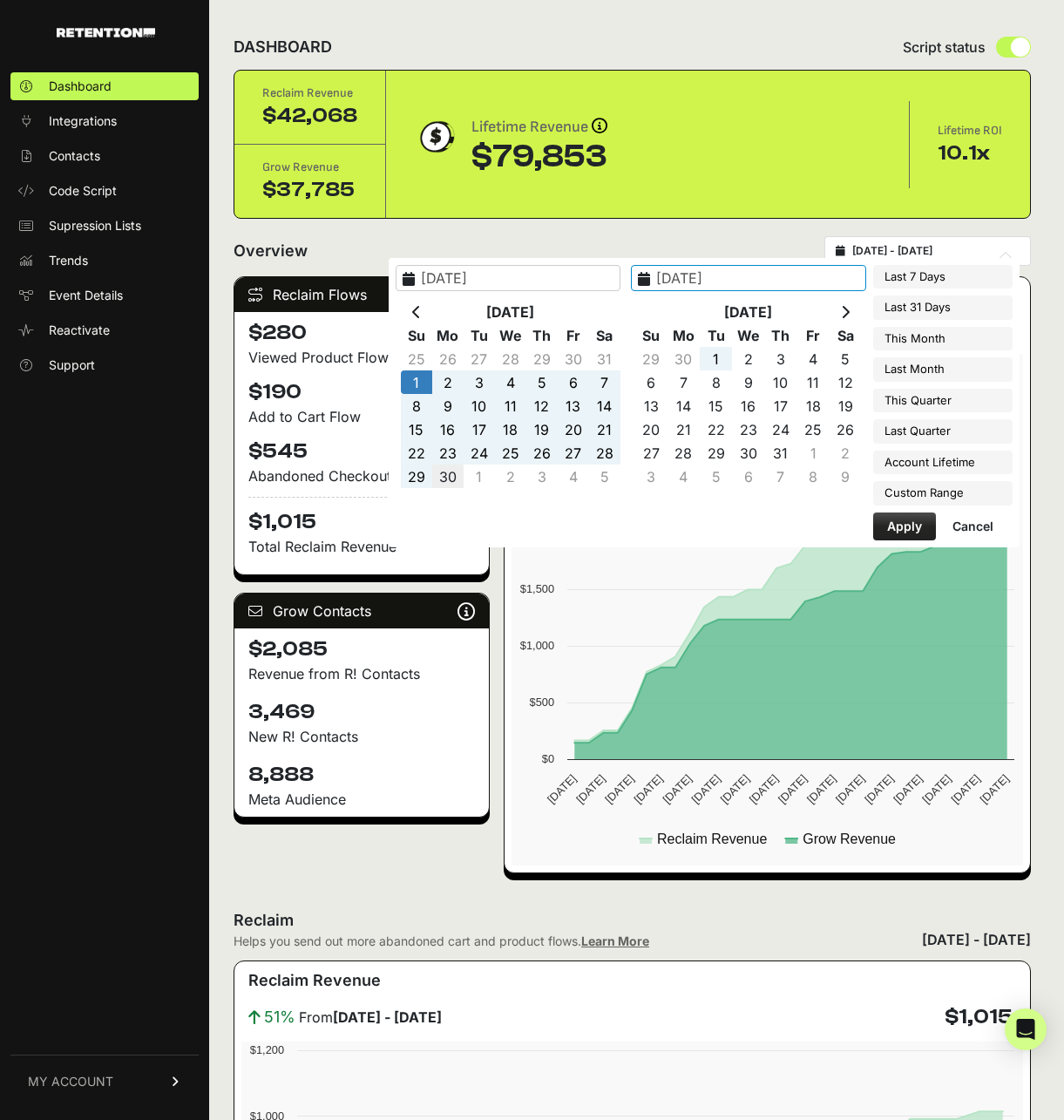
type input "2025-06-30"
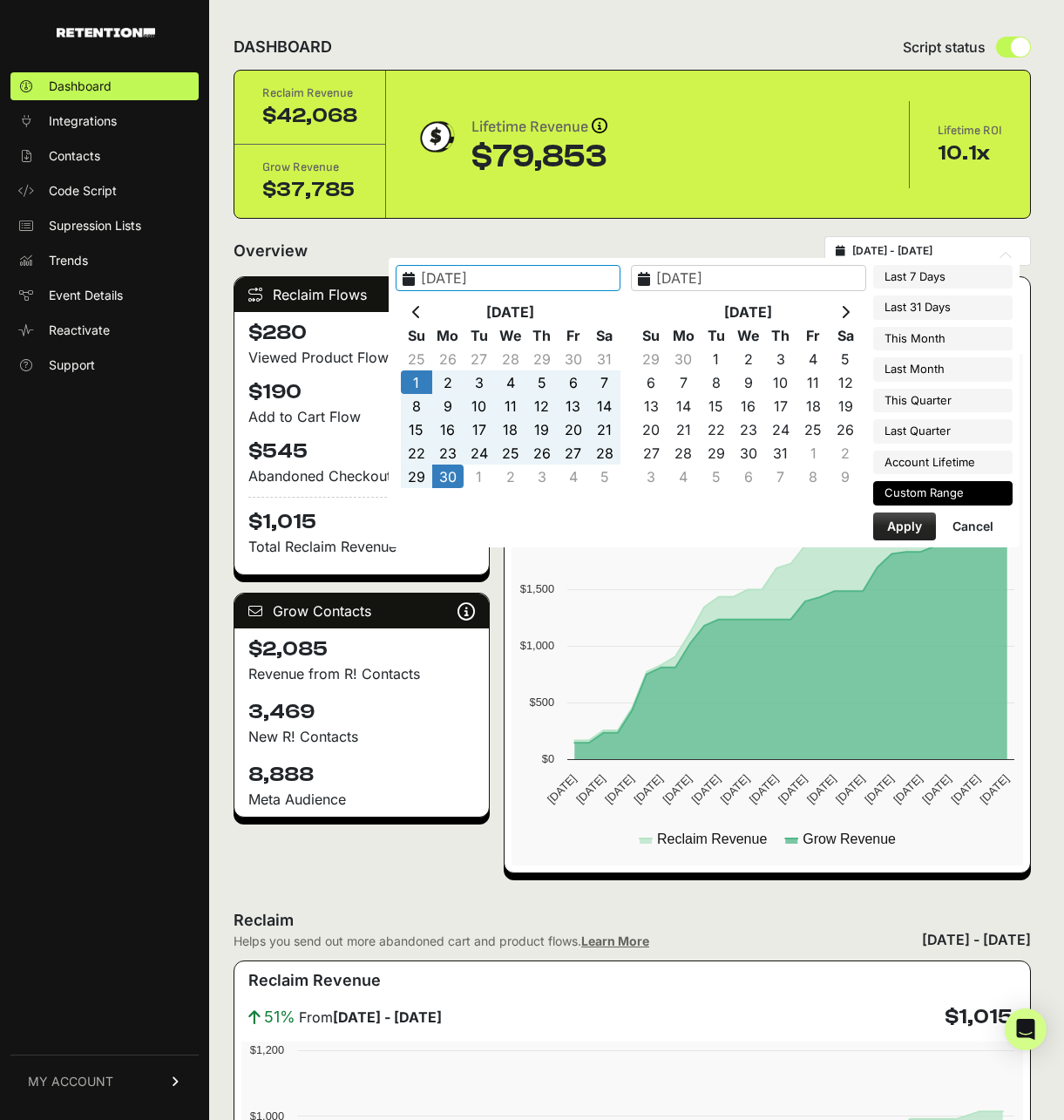
type input "2025-06-01"
click at [906, 518] on button "Apply" at bounding box center [905, 526] width 63 height 28
type input "[DATE] - [DATE]"
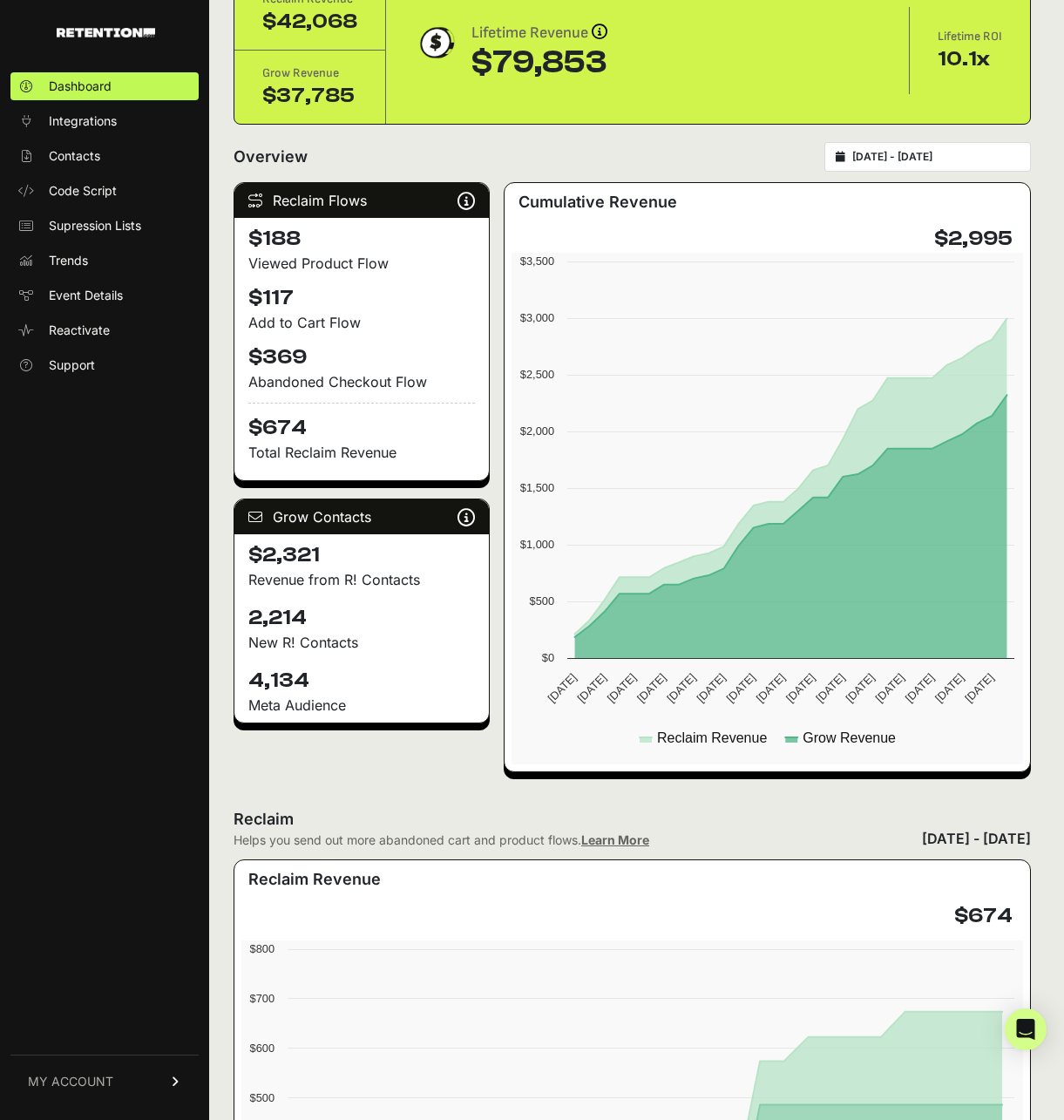
scroll to position [103, 0]
